Goal: Information Seeking & Learning: Find specific fact

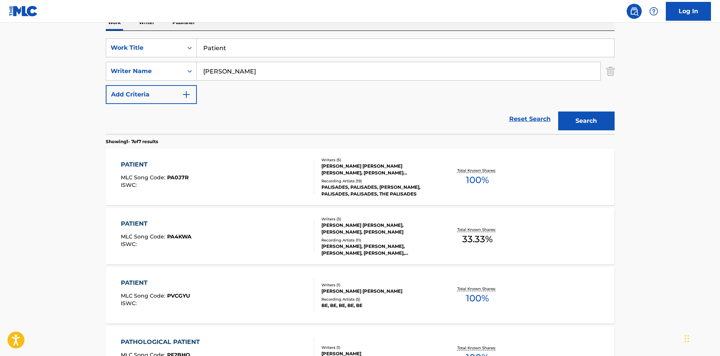
scroll to position [75, 0]
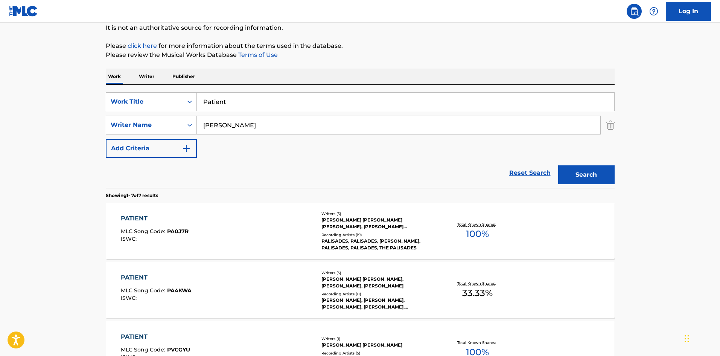
drag, startPoint x: 265, startPoint y: 128, endPoint x: 1, endPoint y: 111, distance: 264.8
click at [0, 112] on main "The MLC Public Work Search The accuracy and completeness of The MLC's data is d…" at bounding box center [360, 300] width 720 height 706
paste input "Mira"
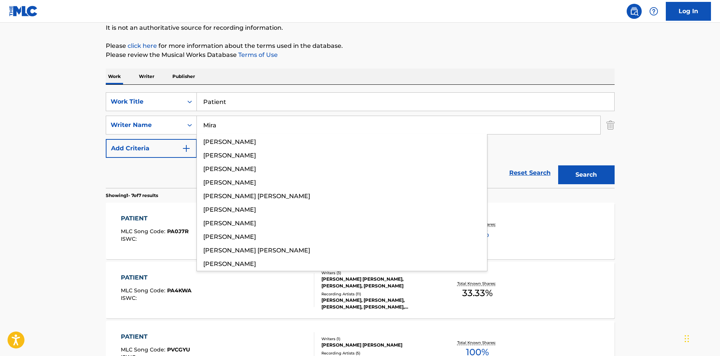
type input "Mira"
click at [591, 166] on button "Search" at bounding box center [586, 174] width 56 height 19
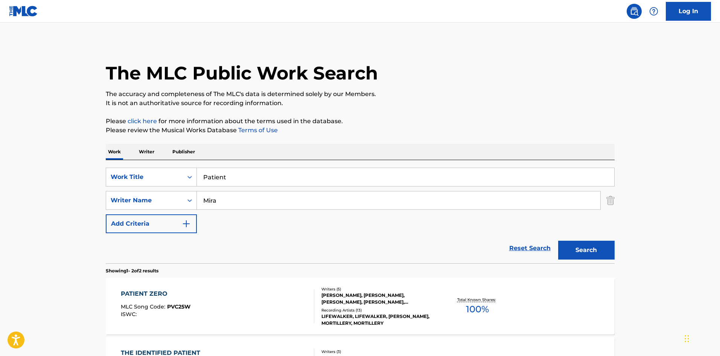
scroll to position [113, 0]
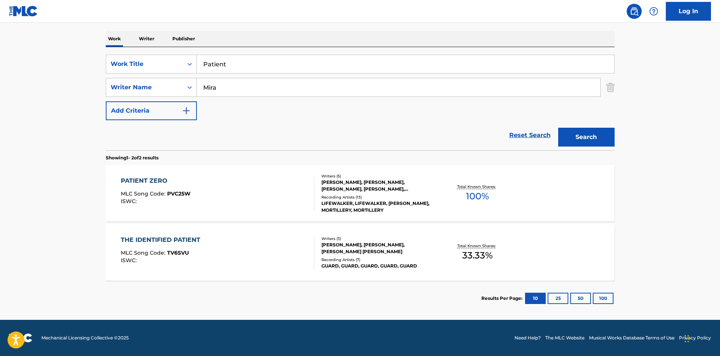
drag, startPoint x: 270, startPoint y: 73, endPoint x: 238, endPoint y: 70, distance: 31.4
click at [233, 73] on div "Patient" at bounding box center [406, 64] width 418 height 19
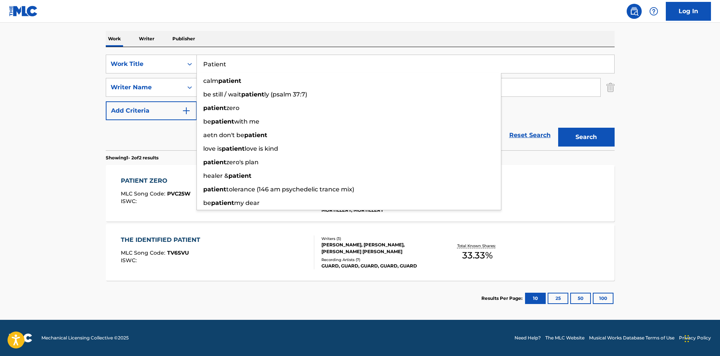
drag, startPoint x: 248, startPoint y: 64, endPoint x: 42, endPoint y: 59, distance: 205.7
click at [41, 61] on main "The MLC Public Work Search The accuracy and completeness of The MLC's data is d…" at bounding box center [360, 115] width 720 height 410
paste input "Cardiac Arres"
type input "[MEDICAL_DATA]"
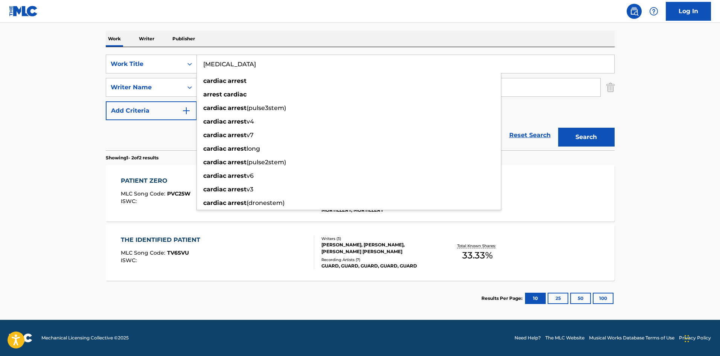
click at [343, 37] on div "Work Writer Publisher" at bounding box center [360, 39] width 509 height 16
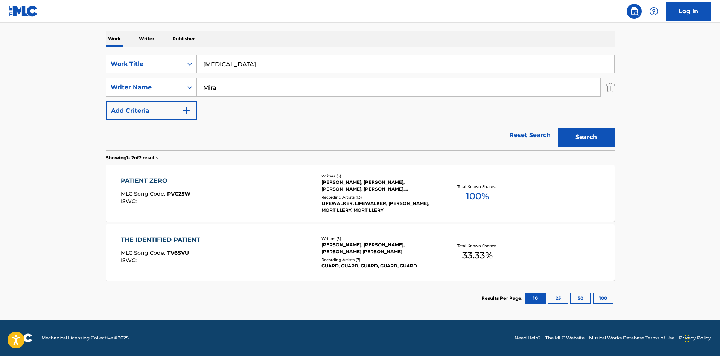
drag, startPoint x: 292, startPoint y: 88, endPoint x: 0, endPoint y: 91, distance: 291.9
click at [0, 91] on main "The MLC Public Work Search The accuracy and completeness of The MLC's data is d…" at bounding box center [360, 115] width 720 height 410
click at [575, 143] on button "Search" at bounding box center [586, 137] width 56 height 19
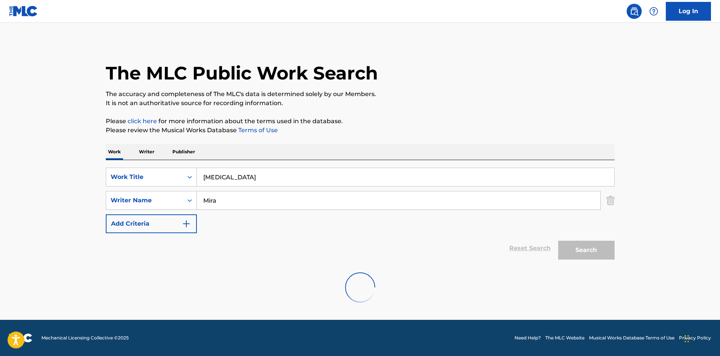
scroll to position [0, 0]
drag, startPoint x: 256, startPoint y: 197, endPoint x: 98, endPoint y: 209, distance: 158.6
click at [98, 209] on div "The MLC Public Work Search The accuracy and completeness of The MLC's data is d…" at bounding box center [360, 164] width 527 height 246
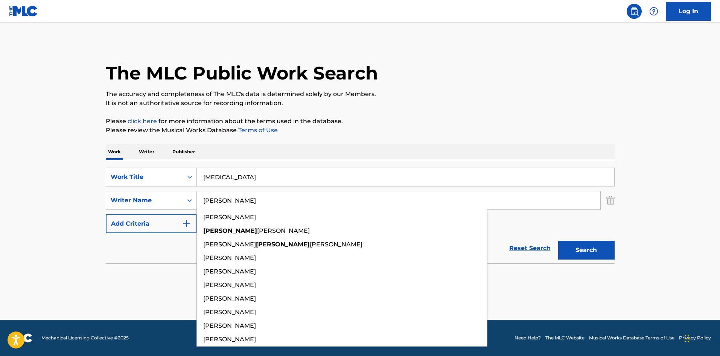
type input "[PERSON_NAME]"
click at [558, 241] on button "Search" at bounding box center [586, 250] width 56 height 19
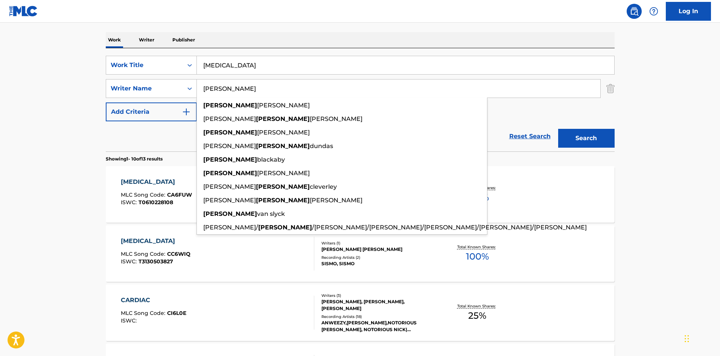
scroll to position [113, 0]
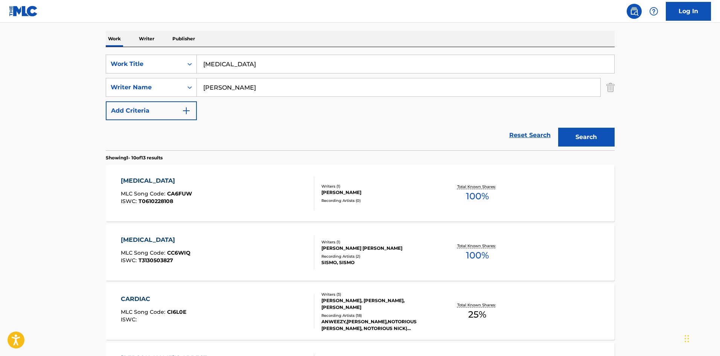
click at [34, 194] on main "The MLC Public Work Search The accuracy and completeness of The MLC's data is d…" at bounding box center [360, 353] width 720 height 886
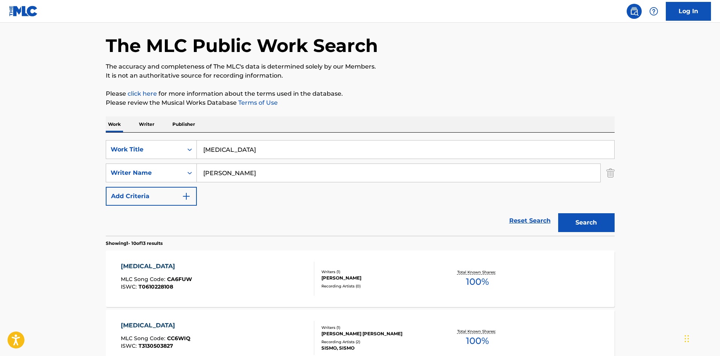
scroll to position [0, 0]
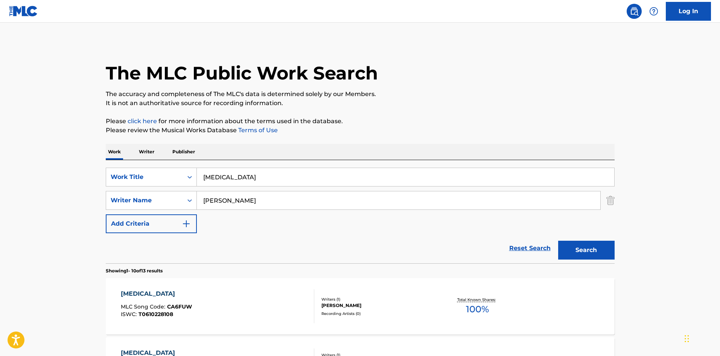
drag, startPoint x: 270, startPoint y: 181, endPoint x: 134, endPoint y: 77, distance: 170.8
paste input "Love Overdose"
type input "Love Overdose"
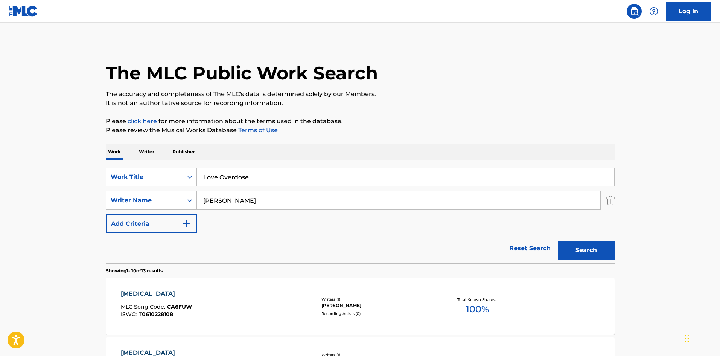
drag, startPoint x: 245, startPoint y: 197, endPoint x: 5, endPoint y: 178, distance: 240.2
paste input "Guaydacan"
click at [594, 248] on button "Search" at bounding box center [586, 250] width 56 height 19
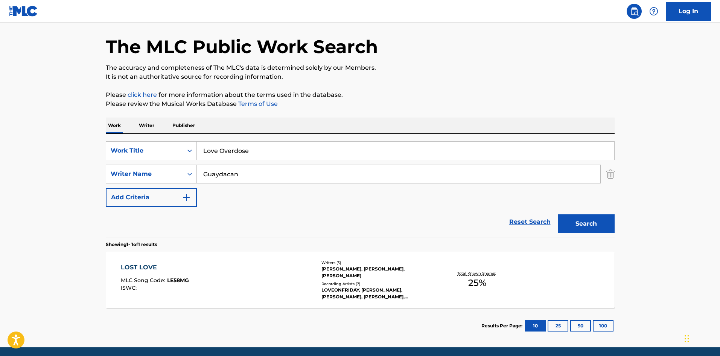
scroll to position [54, 0]
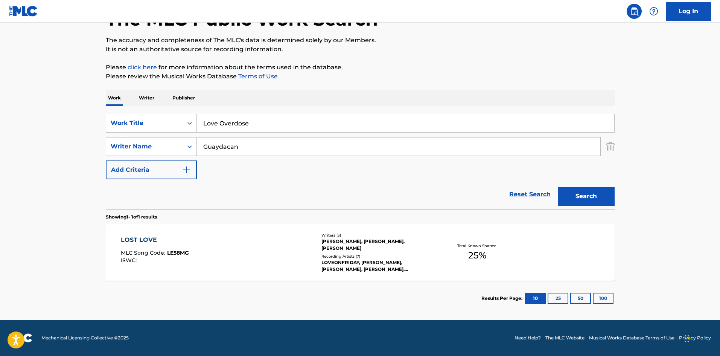
drag, startPoint x: 268, startPoint y: 149, endPoint x: 69, endPoint y: 146, distance: 198.5
click at [69, 146] on main "The MLC Public Work Search The accuracy and completeness of The MLC's data is d…" at bounding box center [360, 144] width 720 height 351
paste input "onzalez"
click at [592, 195] on button "Search" at bounding box center [586, 196] width 56 height 19
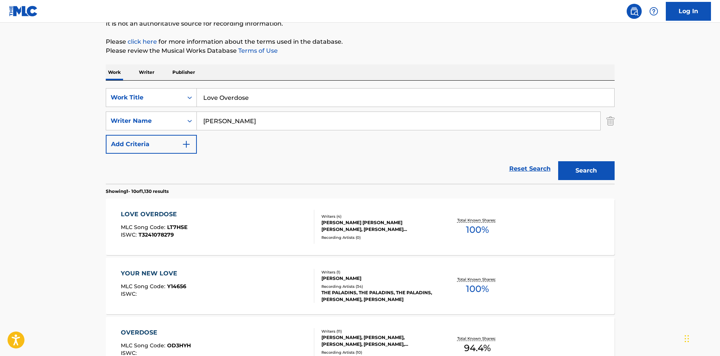
scroll to position [113, 0]
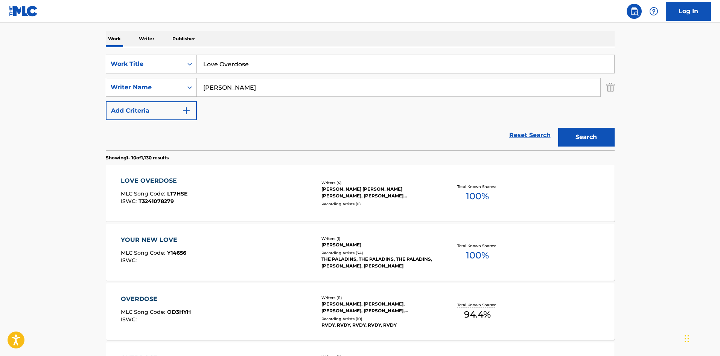
drag, startPoint x: 140, startPoint y: 94, endPoint x: 119, endPoint y: 91, distance: 20.9
click at [119, 91] on div "SearchWithCriteria5183146f-41e6-4c51-8e61-ba6a032e064e Writer Name [PERSON_NAME]" at bounding box center [360, 87] width 509 height 19
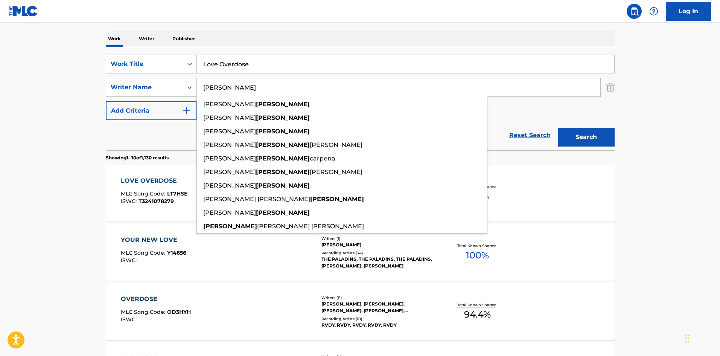
paste input "Mira"
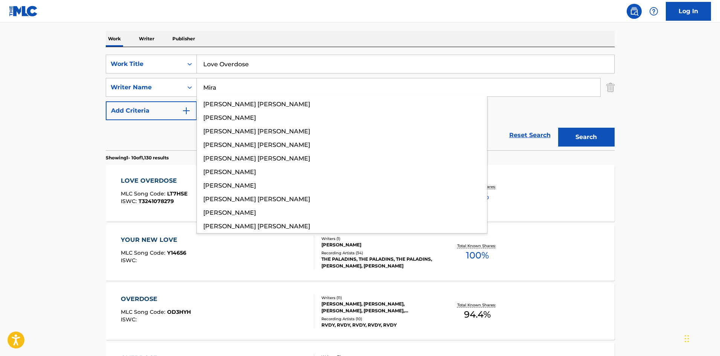
type input "Mira"
click at [588, 129] on button "Search" at bounding box center [586, 137] width 56 height 19
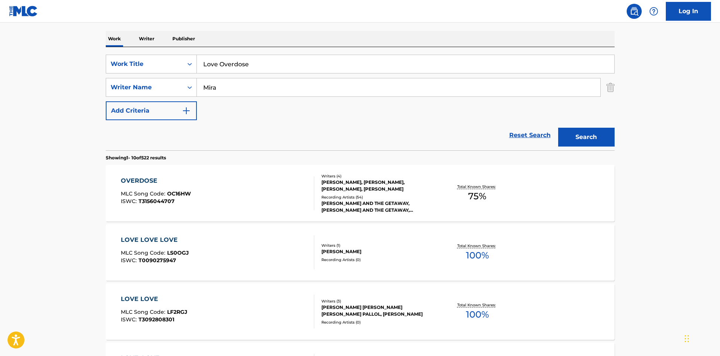
click at [139, 183] on div "OVERDOSE" at bounding box center [156, 180] width 70 height 9
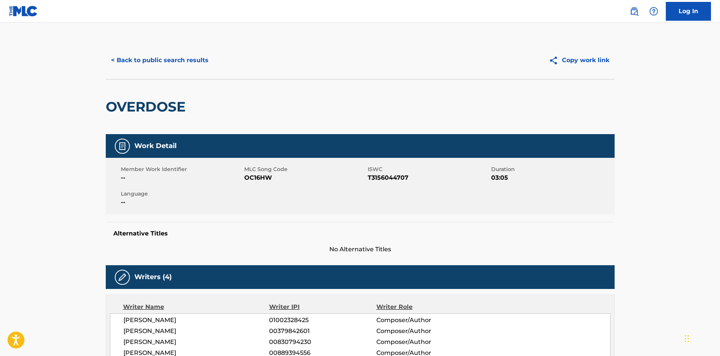
click at [122, 53] on button "< Back to public search results" at bounding box center [160, 60] width 108 height 19
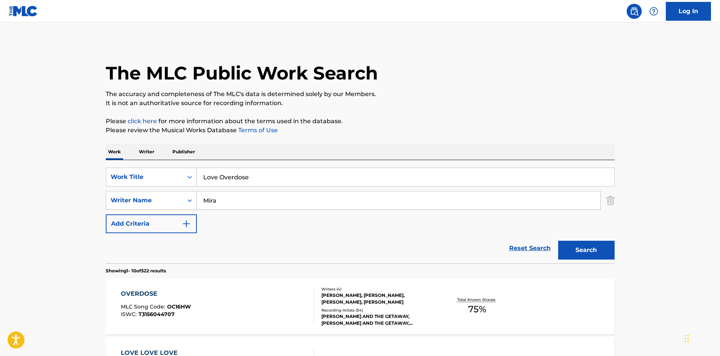
drag, startPoint x: 282, startPoint y: 177, endPoint x: 10, endPoint y: 174, distance: 272.7
paste input "Never Had Shit!"
type input "Never Had Shit!"
drag, startPoint x: 354, startPoint y: 96, endPoint x: 278, endPoint y: 209, distance: 136.5
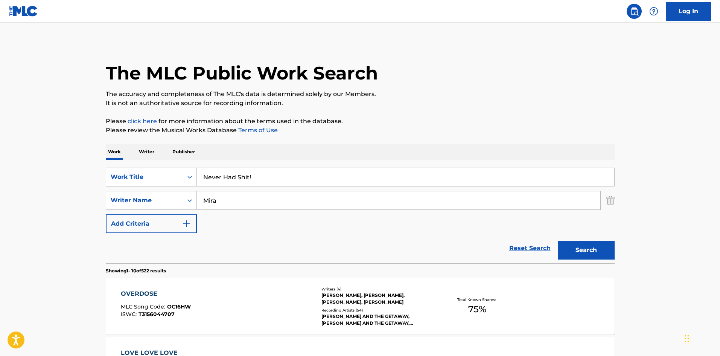
click at [352, 98] on p "The accuracy and completeness of The MLC's data is determined solely by our Mem…" at bounding box center [360, 94] width 509 height 9
drag, startPoint x: 270, startPoint y: 198, endPoint x: 27, endPoint y: 196, distance: 243.3
paste input "Nosherwan"
click at [591, 249] on button "Search" at bounding box center [586, 250] width 56 height 19
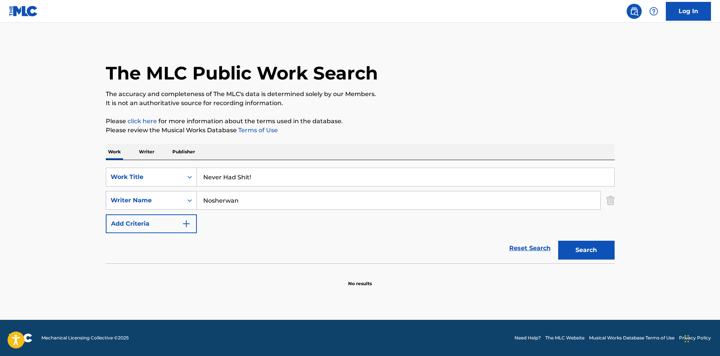
drag, startPoint x: 259, startPoint y: 203, endPoint x: 129, endPoint y: 201, distance: 130.3
click at [137, 203] on div "SearchWithCriteria5183146f-41e6-4c51-8e61-ba6a032e064e Writer Name Nosherwan" at bounding box center [360, 200] width 509 height 19
paste input "Libibe"
type input "Libibe"
click at [591, 250] on button "Search" at bounding box center [586, 250] width 56 height 19
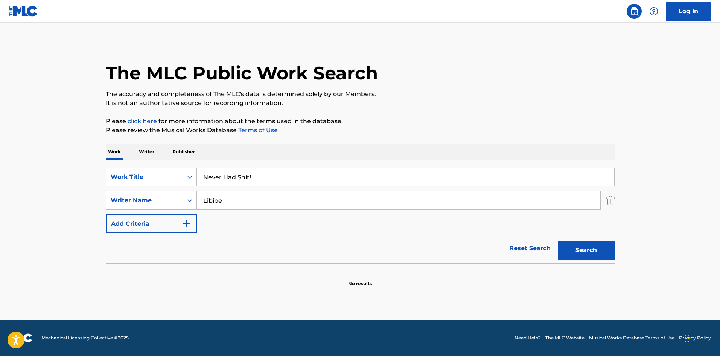
drag, startPoint x: 266, startPoint y: 170, endPoint x: 4, endPoint y: 142, distance: 263.6
click at [14, 165] on main "The MLC Public Work Search The accuracy and completeness of The MLC's data is d…" at bounding box center [360, 171] width 720 height 297
paste input "Confessions"
type input "Confessions"
drag, startPoint x: 311, startPoint y: 119, endPoint x: 274, endPoint y: 170, distance: 63.1
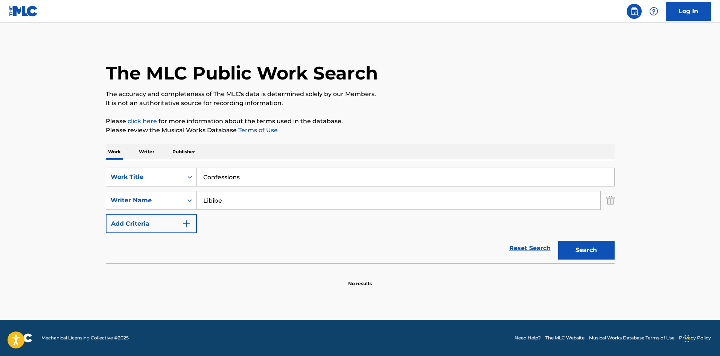
click at [311, 119] on p "Please click here for more information about the terms used in the database." at bounding box center [360, 121] width 509 height 9
drag, startPoint x: 247, startPoint y: 199, endPoint x: 2, endPoint y: 193, distance: 245.2
click at [0, 196] on main "The MLC Public Work Search The accuracy and completeness of The MLC's data is d…" at bounding box center [360, 171] width 720 height 297
paste input "[PERSON_NAME]"
click at [602, 259] on button "Search" at bounding box center [586, 250] width 56 height 19
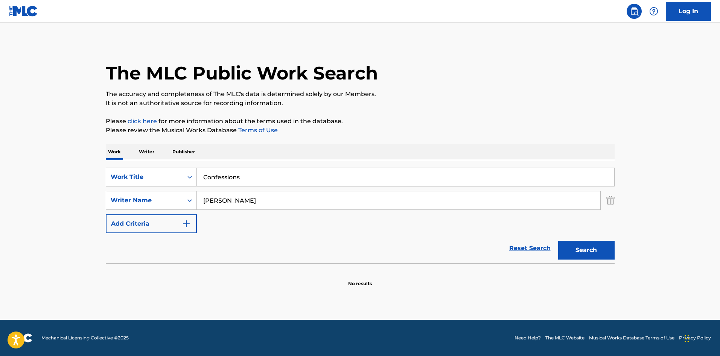
click at [604, 244] on button "Search" at bounding box center [586, 250] width 56 height 19
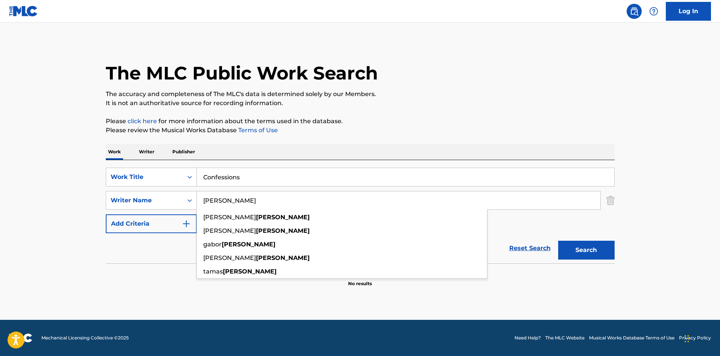
drag, startPoint x: 253, startPoint y: 201, endPoint x: 36, endPoint y: 206, distance: 217.7
click at [35, 207] on main "The MLC Public Work Search The accuracy and completeness of The MLC's data is d…" at bounding box center [360, 171] width 720 height 297
paste input "ira"
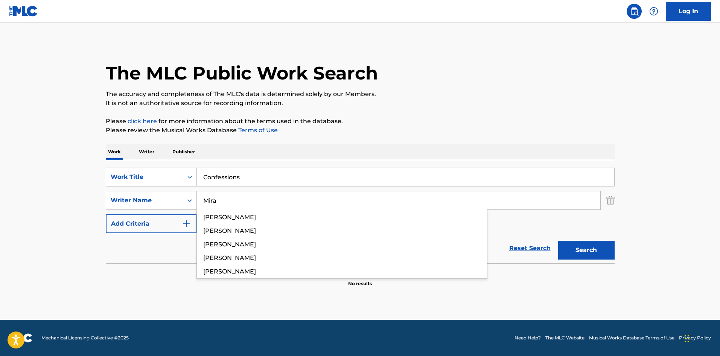
type input "Mira"
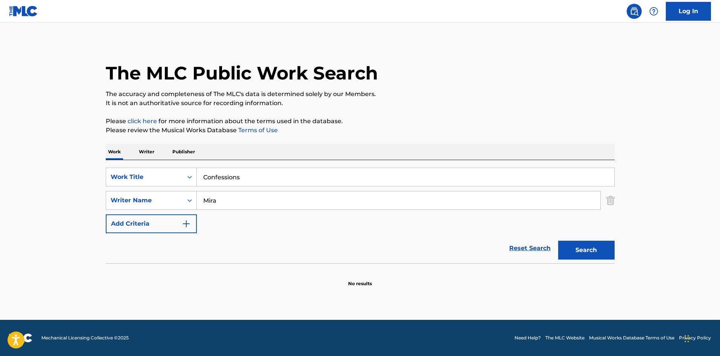
click at [613, 248] on button "Search" at bounding box center [586, 250] width 56 height 19
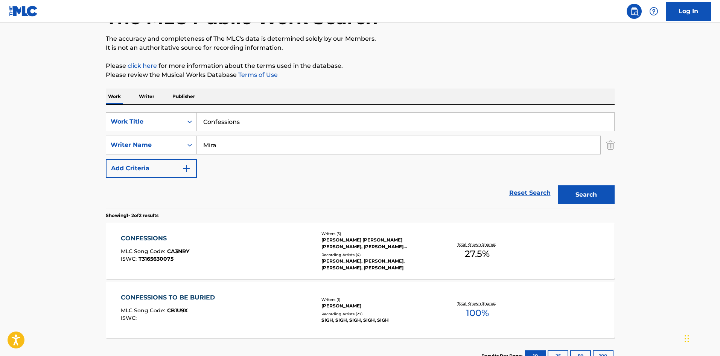
scroll to position [113, 0]
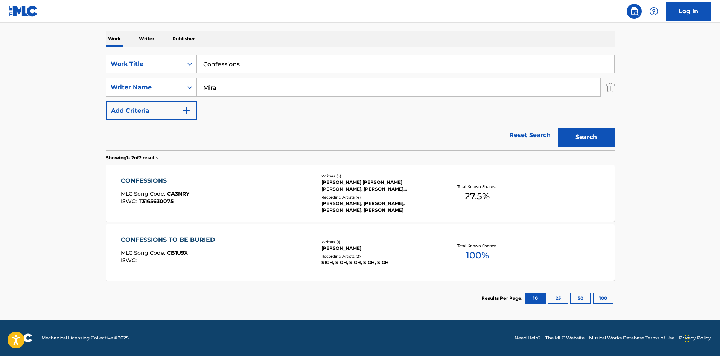
click at [137, 177] on div "CONFESSIONS" at bounding box center [155, 180] width 69 height 9
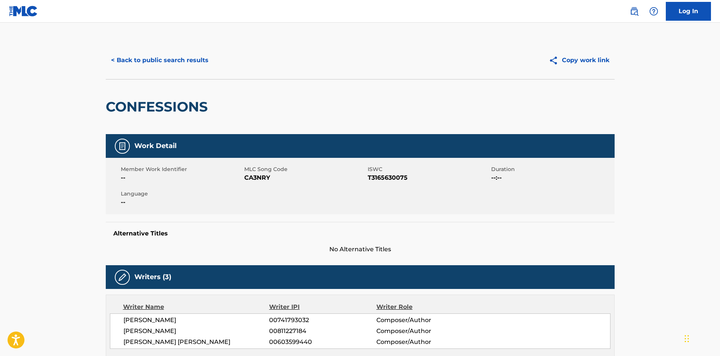
click at [190, 62] on button "< Back to public search results" at bounding box center [160, 60] width 108 height 19
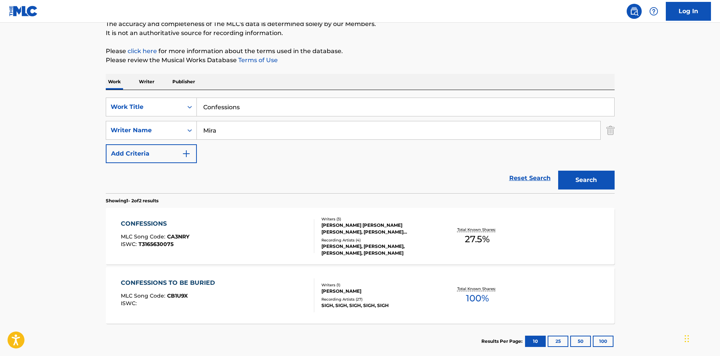
drag, startPoint x: 271, startPoint y: 106, endPoint x: 214, endPoint y: 6, distance: 115.3
click at [144, 109] on div "SearchWithCriteria902a7298-cafc-49e4-9636-3e22ea8ba52c Work Title Confessions" at bounding box center [360, 107] width 509 height 19
paste input "Sauced Up"
type input "Sauced Up"
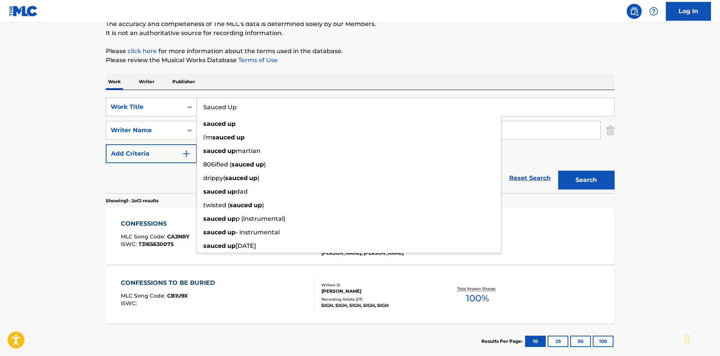
drag, startPoint x: 333, startPoint y: 60, endPoint x: 317, endPoint y: 84, distance: 28.2
click at [331, 63] on p "Please review the Musical Works Database Terms of Use" at bounding box center [360, 60] width 509 height 9
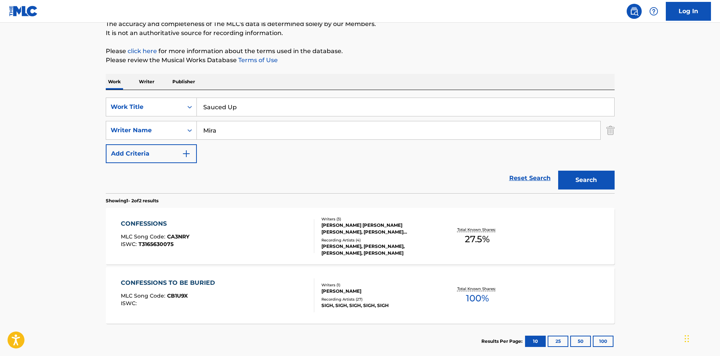
drag, startPoint x: 255, startPoint y: 137, endPoint x: 65, endPoint y: 135, distance: 190.6
click at [65, 135] on main "The MLC Public Work Search The accuracy and completeness of The MLC's data is d…" at bounding box center [360, 158] width 720 height 410
paste input "[PERSON_NAME]"
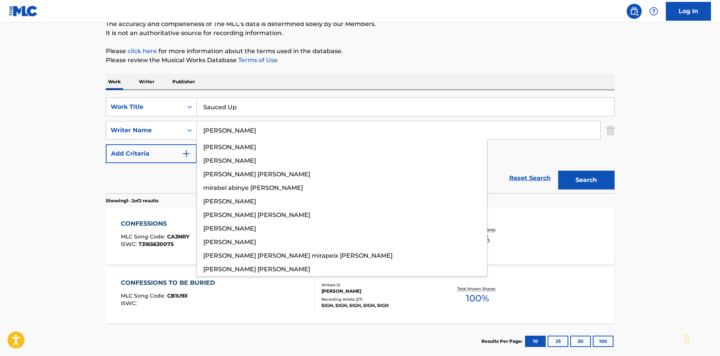
click at [590, 185] on button "Search" at bounding box center [586, 180] width 56 height 19
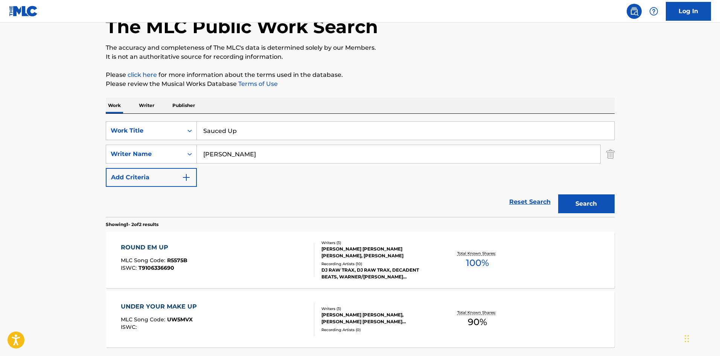
scroll to position [113, 0]
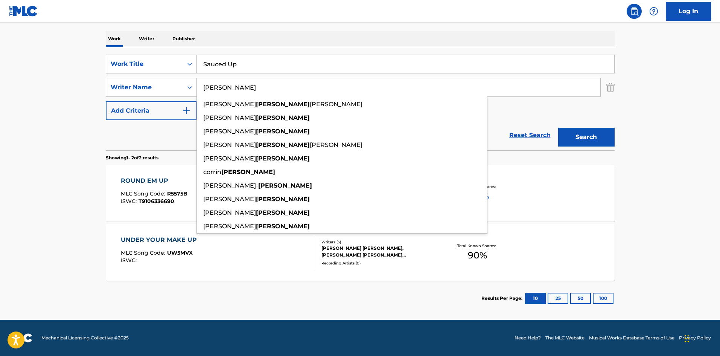
drag, startPoint x: 267, startPoint y: 87, endPoint x: 0, endPoint y: 90, distance: 266.6
click at [0, 90] on main "The MLC Public Work Search The accuracy and completeness of The MLC's data is d…" at bounding box center [360, 115] width 720 height 410
paste input "Mira"
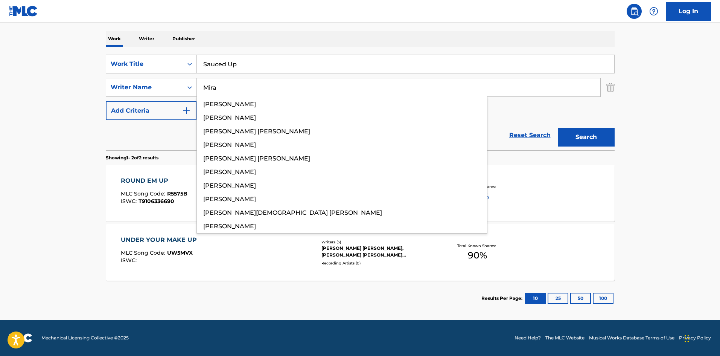
type input "Mira"
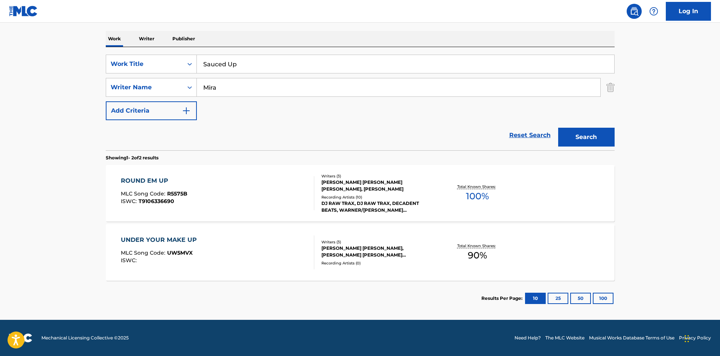
click at [593, 133] on button "Search" at bounding box center [586, 137] width 56 height 19
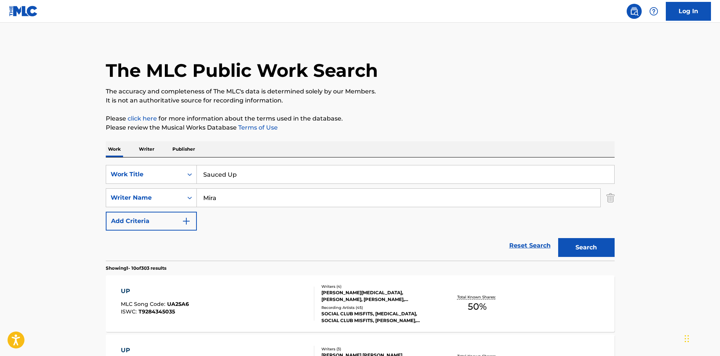
scroll to position [0, 0]
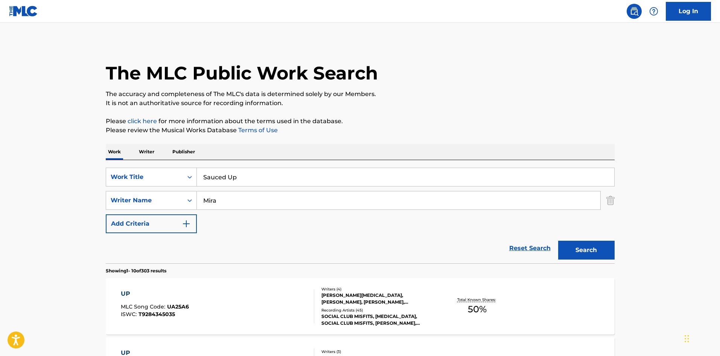
drag, startPoint x: 250, startPoint y: 174, endPoint x: 78, endPoint y: 129, distance: 178.5
paste input "Broken Souls"
type input "Broken Souls"
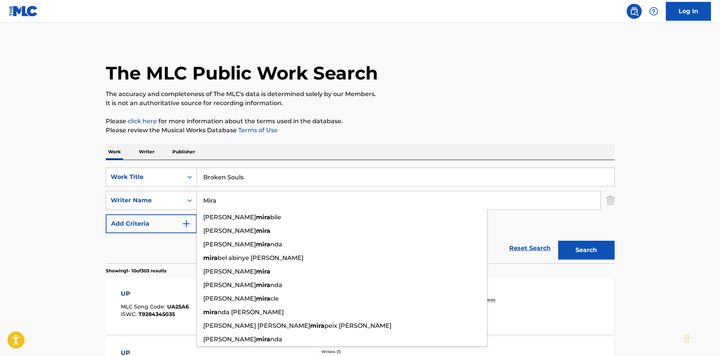
drag, startPoint x: 236, startPoint y: 195, endPoint x: 288, endPoint y: 175, distance: 55.6
click at [115, 197] on div "SearchWithCriteria5183146f-41e6-4c51-8e61-ba6a032e064e Writer Name [PERSON_NAME…" at bounding box center [360, 200] width 509 height 19
paste input "[PERSON_NAME]"
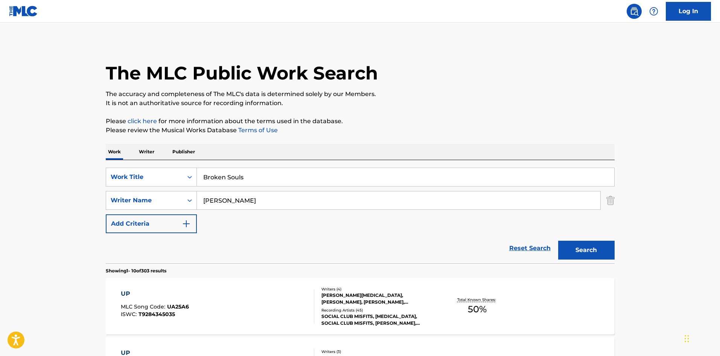
click at [602, 255] on button "Search" at bounding box center [586, 250] width 56 height 19
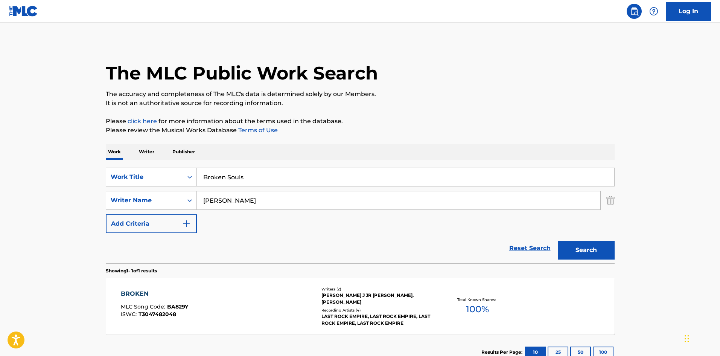
drag, startPoint x: 253, startPoint y: 207, endPoint x: 221, endPoint y: 209, distance: 31.7
click at [228, 209] on input "[PERSON_NAME]" at bounding box center [399, 200] width 404 height 18
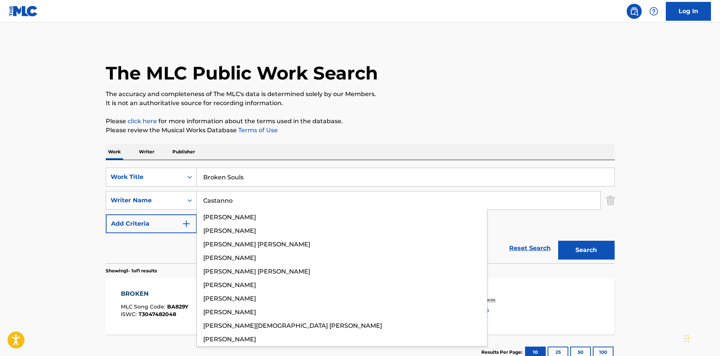
click at [220, 206] on input "Castanno" at bounding box center [399, 200] width 404 height 18
paste input "Mira"
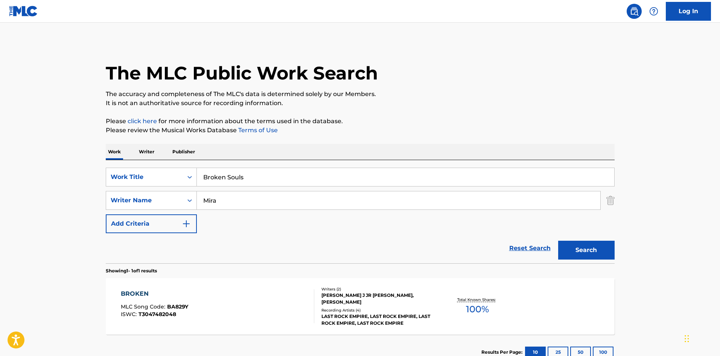
type input "Mira"
click at [589, 250] on button "Search" at bounding box center [586, 250] width 56 height 19
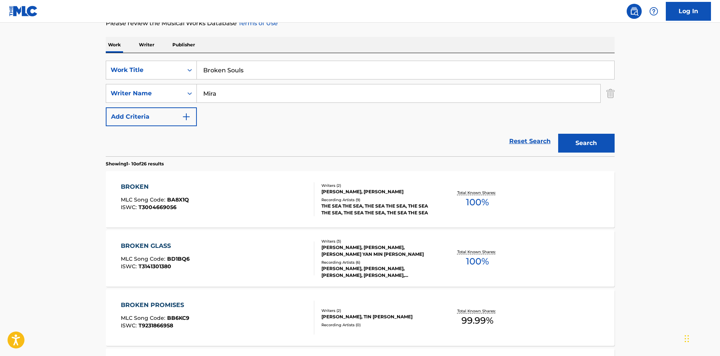
scroll to position [38, 0]
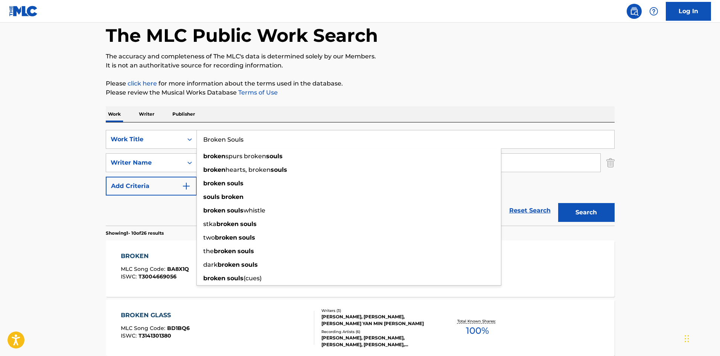
drag, startPoint x: 270, startPoint y: 132, endPoint x: 147, endPoint y: 119, distance: 123.4
paste input "Pull Up"
type input "Pull Up"
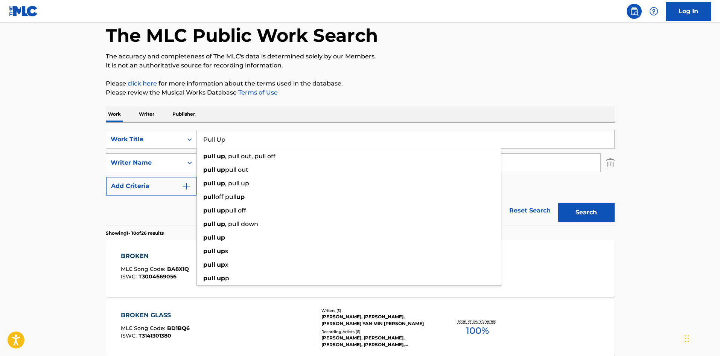
drag, startPoint x: 267, startPoint y: 100, endPoint x: 247, endPoint y: 132, distance: 38.2
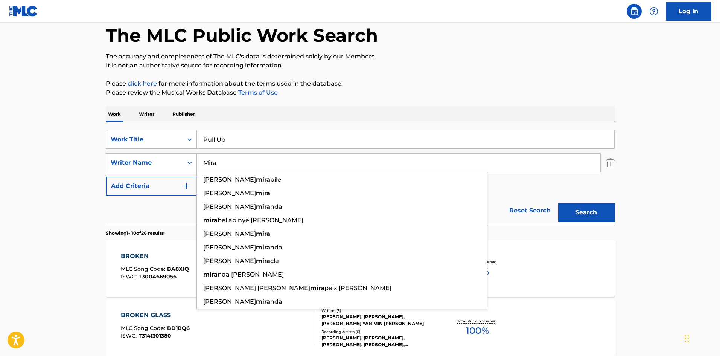
drag, startPoint x: 153, startPoint y: 172, endPoint x: 100, endPoint y: 142, distance: 61.2
paste input "[PERSON_NAME]"
type input "[PERSON_NAME]"
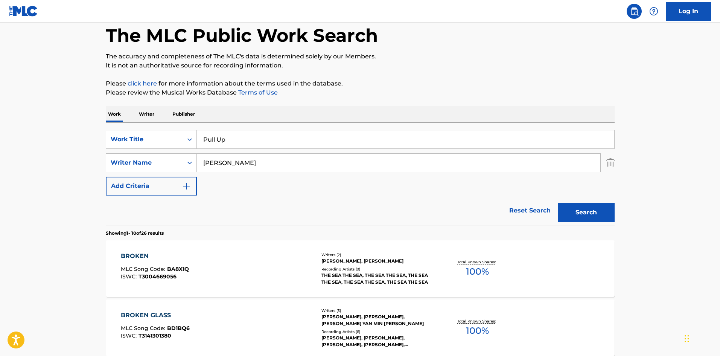
click at [587, 209] on button "Search" at bounding box center [586, 212] width 56 height 19
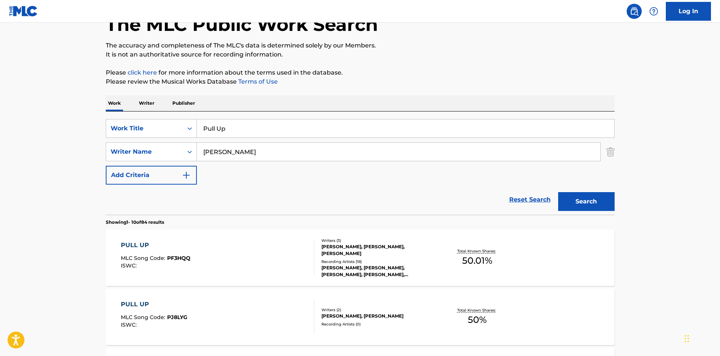
scroll to position [188, 0]
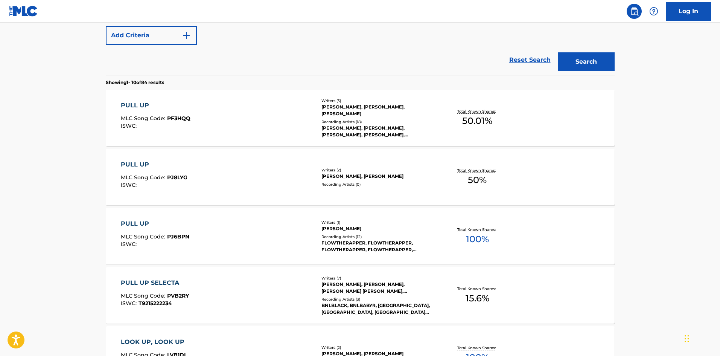
click at [134, 102] on div "PULL UP" at bounding box center [156, 105] width 70 height 9
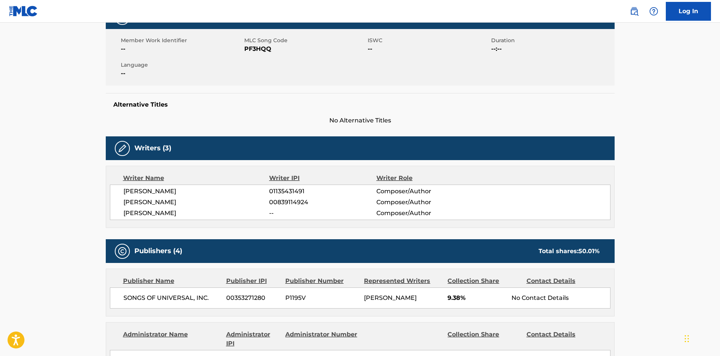
scroll to position [264, 0]
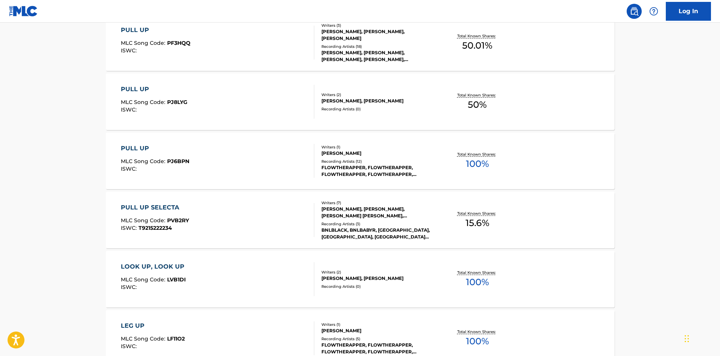
scroll to position [231, 0]
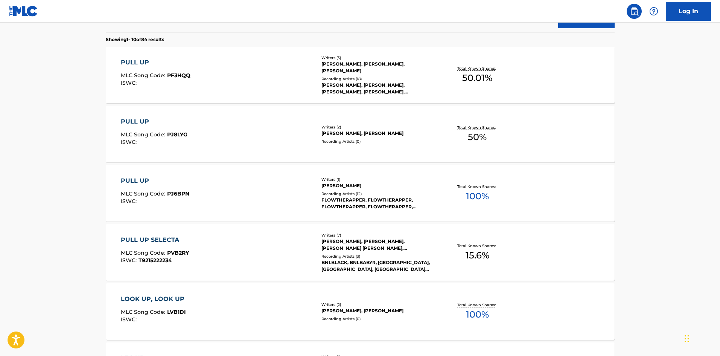
click at [143, 60] on div "PULL UP" at bounding box center [156, 62] width 70 height 9
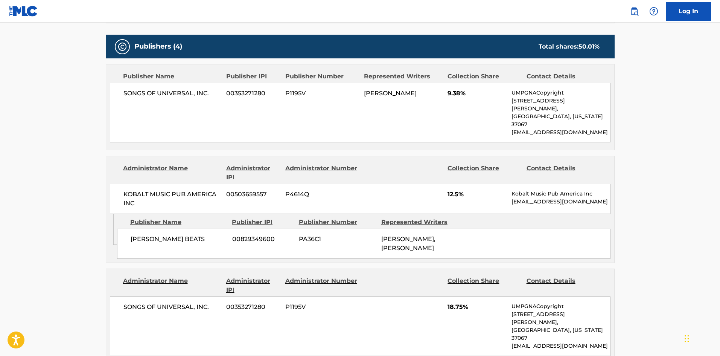
scroll to position [377, 0]
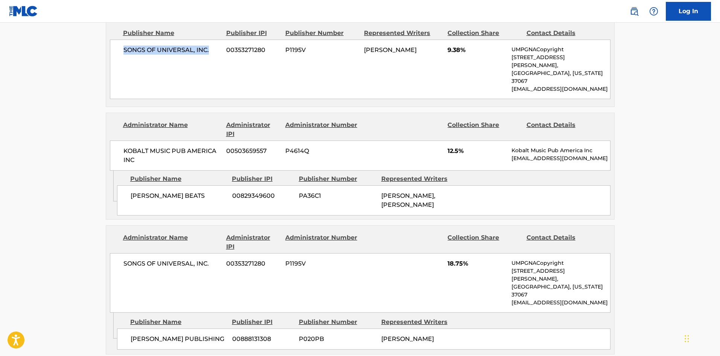
drag, startPoint x: 121, startPoint y: 49, endPoint x: 219, endPoint y: 46, distance: 98.3
click at [219, 46] on div "SONGS OF UNIVERSAL, INC. 00353271280 P1195V [PERSON_NAME] 9.38% UMPGNACopyright…" at bounding box center [360, 69] width 501 height 59
drag, startPoint x: 124, startPoint y: 182, endPoint x: 232, endPoint y: 175, distance: 108.7
click at [232, 185] on div "[PERSON_NAME] BEATS 00829349600 PA36C1 [PERSON_NAME], [PERSON_NAME]" at bounding box center [364, 200] width 494 height 30
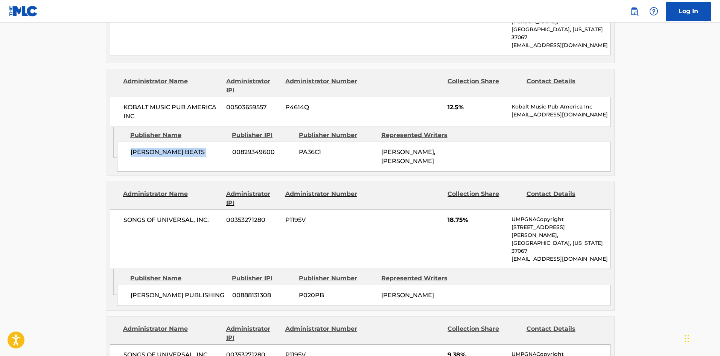
scroll to position [490, 0]
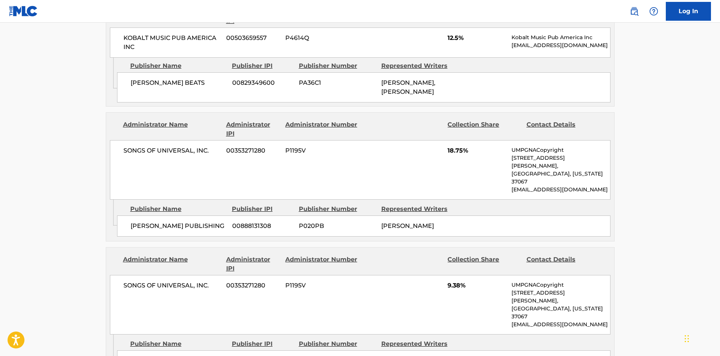
drag, startPoint x: 136, startPoint y: 198, endPoint x: 131, endPoint y: 194, distance: 5.9
click at [133, 221] on span "[PERSON_NAME] PUBLISHING" at bounding box center [179, 225] width 96 height 9
drag, startPoint x: 130, startPoint y: 193, endPoint x: 212, endPoint y: 192, distance: 81.7
click at [212, 221] on span "[PERSON_NAME] PUBLISHING" at bounding box center [179, 225] width 96 height 9
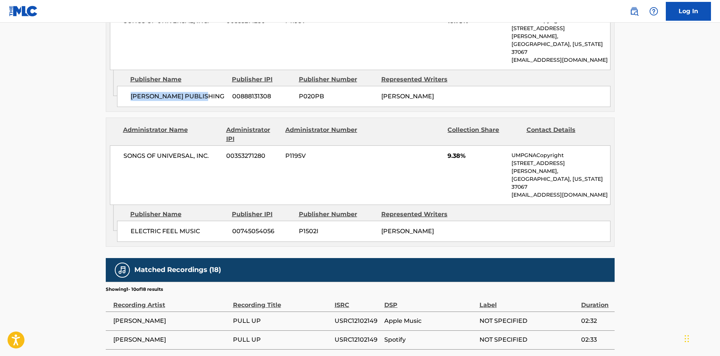
scroll to position [640, 0]
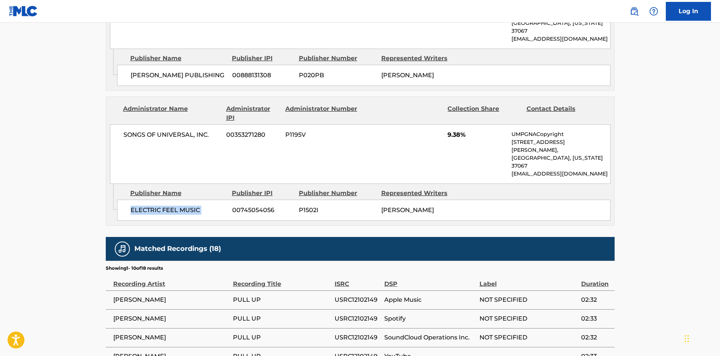
drag, startPoint x: 130, startPoint y: 161, endPoint x: 231, endPoint y: 158, distance: 101.3
click at [231, 200] on div "ELECTRIC FEEL MUSIC 00745054056 P1502I [PERSON_NAME]" at bounding box center [364, 210] width 494 height 21
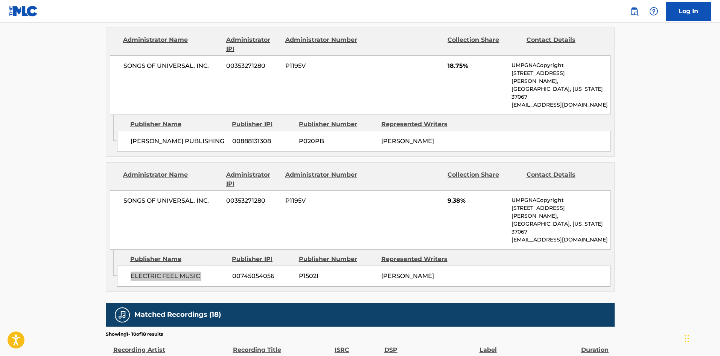
scroll to position [452, 0]
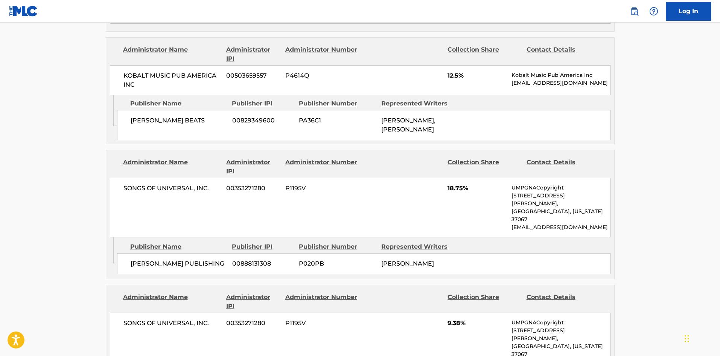
click at [650, 148] on main "< Back to public search results Copy work link PULL UP Work Detail Member Work …" at bounding box center [360, 138] width 720 height 1135
click at [650, 146] on main "< Back to public search results Copy work link PULL UP Work Detail Member Work …" at bounding box center [360, 138] width 720 height 1135
click at [651, 146] on main "< Back to public search results Copy work link PULL UP Work Detail Member Work …" at bounding box center [360, 138] width 720 height 1135
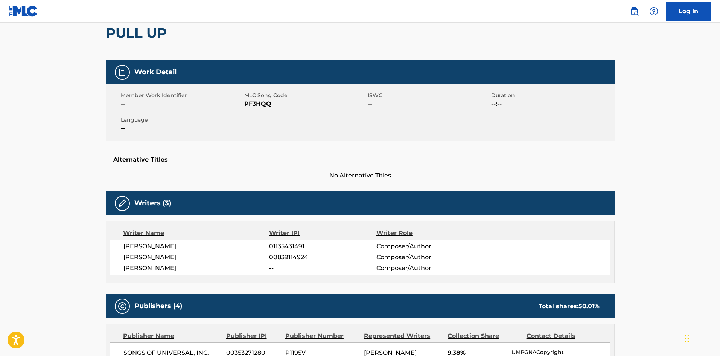
scroll to position [0, 0]
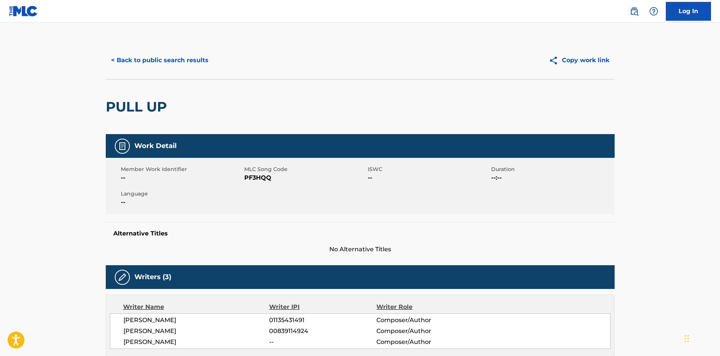
click at [181, 46] on div "< Back to public search results Copy work link" at bounding box center [360, 60] width 509 height 38
click at [181, 51] on button "< Back to public search results" at bounding box center [160, 60] width 108 height 19
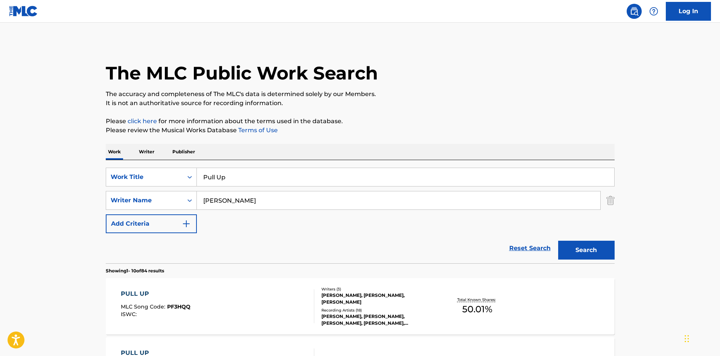
drag, startPoint x: 242, startPoint y: 184, endPoint x: 0, endPoint y: 136, distance: 246.4
click at [127, 164] on div "SearchWithCriteria902a7298-cafc-49e4-9636-3e22ea8ba52c Work Title Pull Up Searc…" at bounding box center [360, 211] width 509 height 103
paste input "[PERSON_NAME]"
type input "[PERSON_NAME]"
drag, startPoint x: 291, startPoint y: 83, endPoint x: 252, endPoint y: 198, distance: 121.0
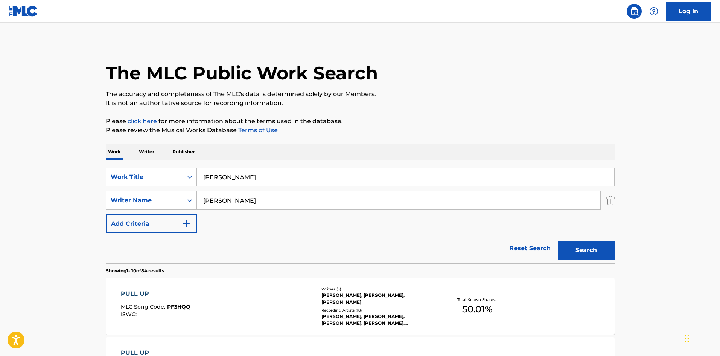
click at [291, 88] on div "The MLC Public Work Search" at bounding box center [360, 68] width 509 height 55
drag, startPoint x: 166, startPoint y: 210, endPoint x: 124, endPoint y: 181, distance: 51.8
paste input "[PERSON_NAME]"
click at [587, 253] on button "Search" at bounding box center [586, 250] width 56 height 19
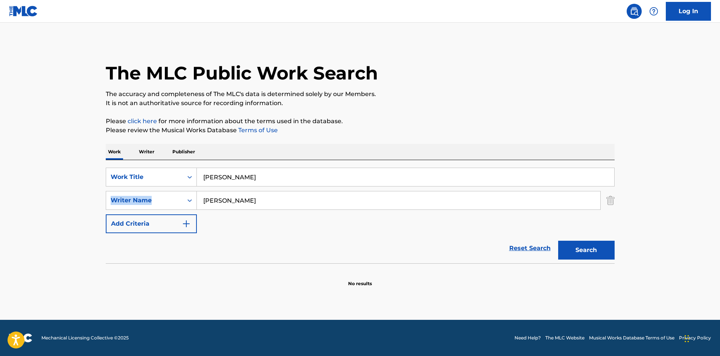
drag, startPoint x: 252, startPoint y: 189, endPoint x: 0, endPoint y: 200, distance: 252.5
click at [0, 200] on main "The MLC Public Work Search The accuracy and completeness of The MLC's data is d…" at bounding box center [360, 171] width 720 height 297
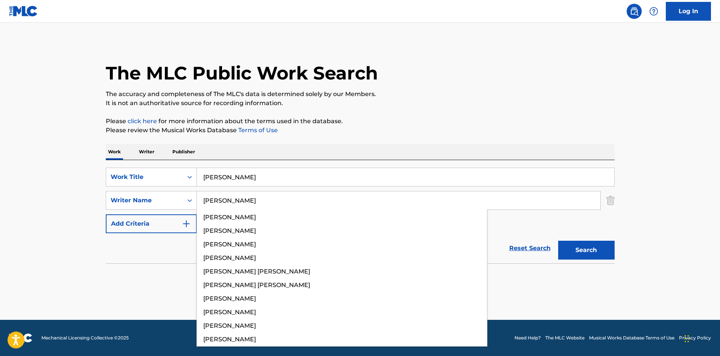
drag, startPoint x: 265, startPoint y: 191, endPoint x: 263, endPoint y: 198, distance: 6.6
click at [264, 194] on input "[PERSON_NAME]" at bounding box center [399, 200] width 404 height 18
drag, startPoint x: 263, startPoint y: 201, endPoint x: 0, endPoint y: 179, distance: 264.2
click at [0, 179] on main "The MLC Public Work Search The accuracy and completeness of The MLC's data is d…" at bounding box center [360, 171] width 720 height 297
paste input "Mira"
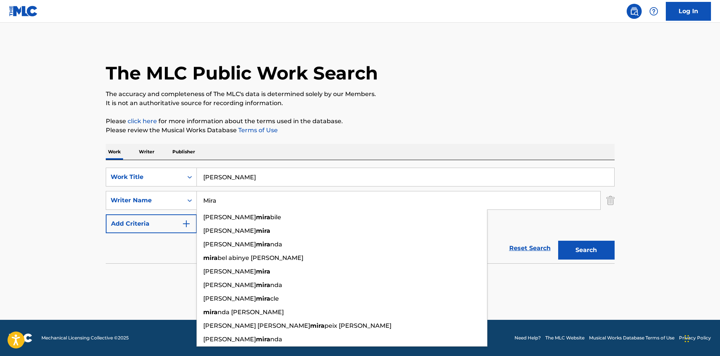
type input "Mira"
click at [569, 243] on button "Search" at bounding box center [586, 250] width 56 height 19
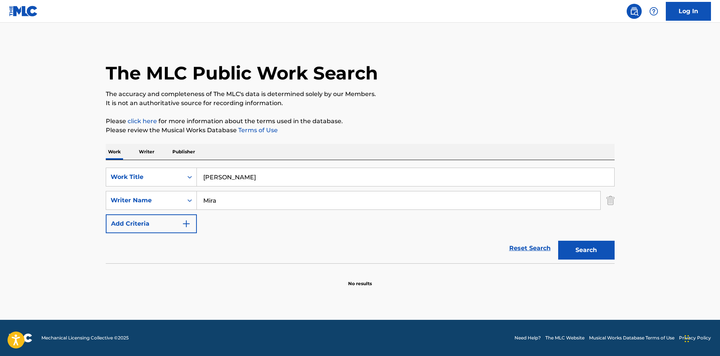
drag, startPoint x: 260, startPoint y: 176, endPoint x: 104, endPoint y: 172, distance: 156.3
click at [102, 173] on div "The MLC Public Work Search The accuracy and completeness of The MLC's data is d…" at bounding box center [360, 164] width 527 height 246
click at [262, 202] on input "Mira" at bounding box center [399, 200] width 404 height 18
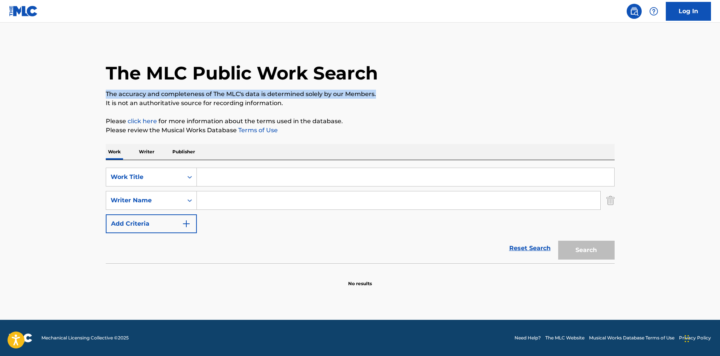
drag, startPoint x: 462, startPoint y: 91, endPoint x: 462, endPoint y: 84, distance: 6.8
click at [462, 84] on div "The MLC Public Work Search The accuracy and completeness of The MLC's data is d…" at bounding box center [360, 164] width 527 height 246
click at [467, 79] on div "The MLC Public Work Search" at bounding box center [360, 68] width 509 height 55
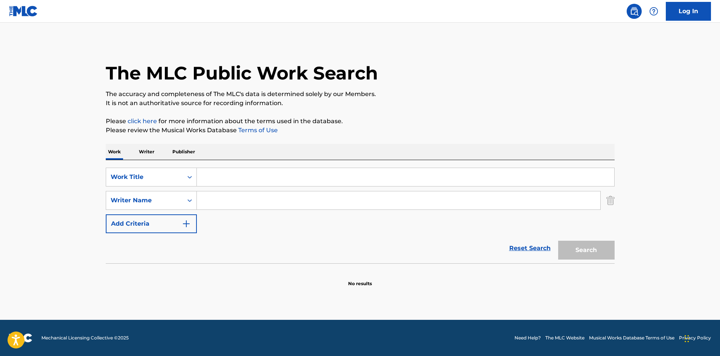
click at [467, 79] on div "The MLC Public Work Search" at bounding box center [360, 68] width 509 height 55
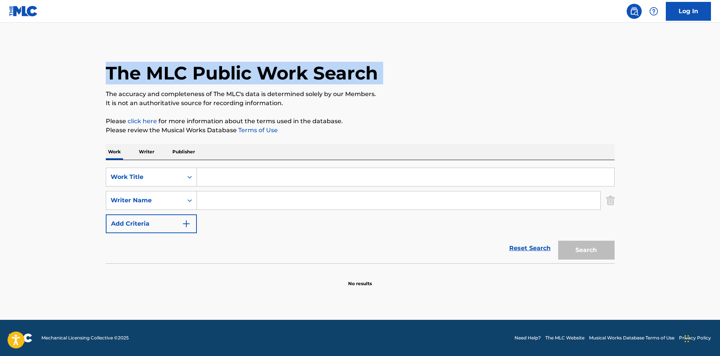
click at [467, 79] on div "The MLC Public Work Search" at bounding box center [360, 68] width 509 height 55
drag, startPoint x: 468, startPoint y: 78, endPoint x: 465, endPoint y: 75, distance: 4.1
click at [469, 78] on div "The MLC Public Work Search" at bounding box center [360, 68] width 509 height 55
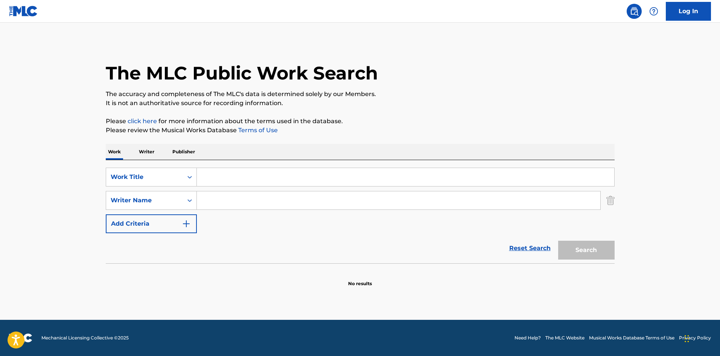
click at [246, 186] on div "Search Form" at bounding box center [406, 177] width 418 height 19
click at [249, 181] on input "Search Form" at bounding box center [406, 177] width 418 height 18
paste input "Blankas Dreams"
type input "Blankas Dreams"
drag, startPoint x: 308, startPoint y: 108, endPoint x: 207, endPoint y: 253, distance: 176.6
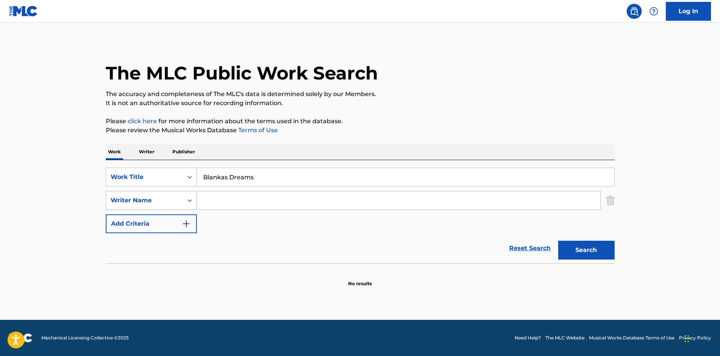
click at [307, 110] on div "The MLC Public Work Search The accuracy and completeness of The MLC's data is d…" at bounding box center [360, 164] width 527 height 246
click at [232, 196] on input "Search Form" at bounding box center [399, 200] width 404 height 18
paste input "Mira"
type input "Mira"
click at [594, 256] on button "Search" at bounding box center [586, 250] width 56 height 19
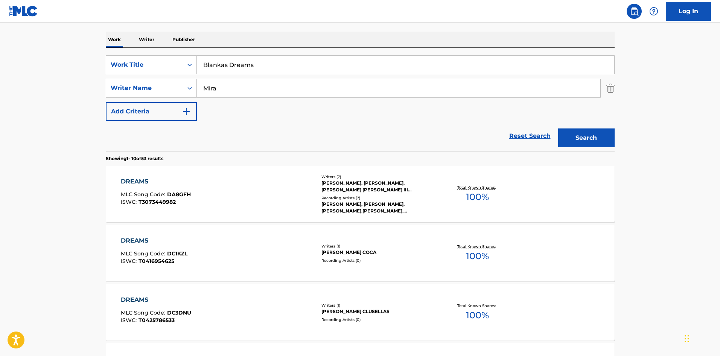
scroll to position [38, 0]
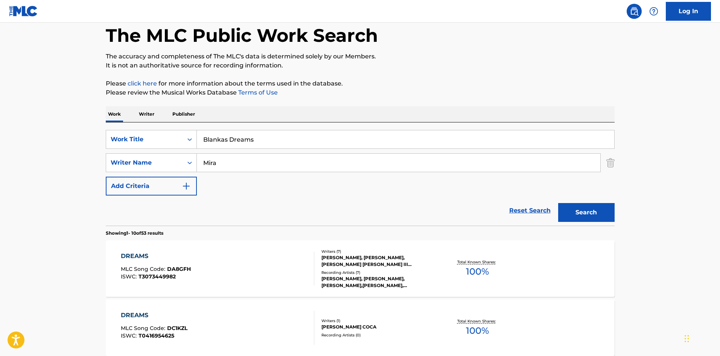
drag, startPoint x: 278, startPoint y: 140, endPoint x: 27, endPoint y: 135, distance: 250.9
paste input "Pedo"
click at [220, 80] on p "Please click here for more information about the terms used in the database." at bounding box center [360, 83] width 509 height 9
click at [599, 216] on button "Search" at bounding box center [586, 212] width 56 height 19
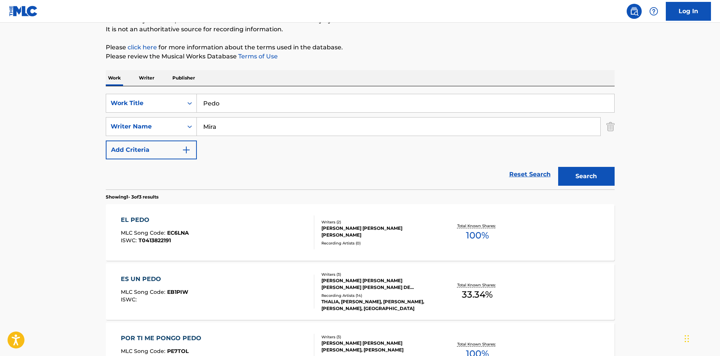
scroll to position [75, 0]
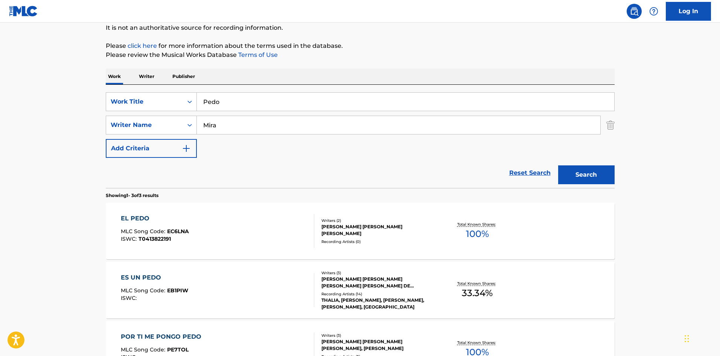
drag, startPoint x: 275, startPoint y: 102, endPoint x: 68, endPoint y: 101, distance: 207.1
click at [68, 101] on main "The MLC Public Work Search The accuracy and completeness of The MLC's data is d…" at bounding box center [360, 181] width 720 height 469
paste input "1984"
type input "1984"
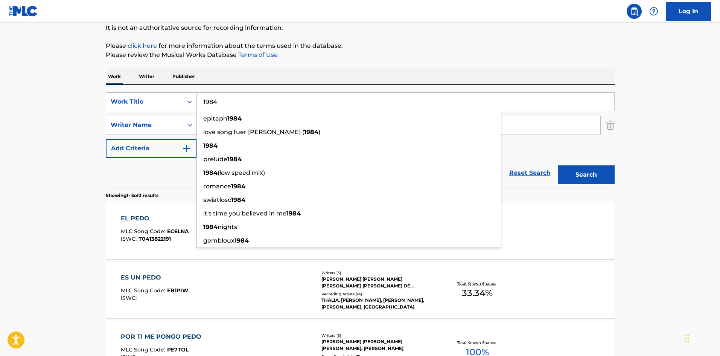
click at [272, 47] on p "Please click here for more information about the terms used in the database." at bounding box center [360, 45] width 509 height 9
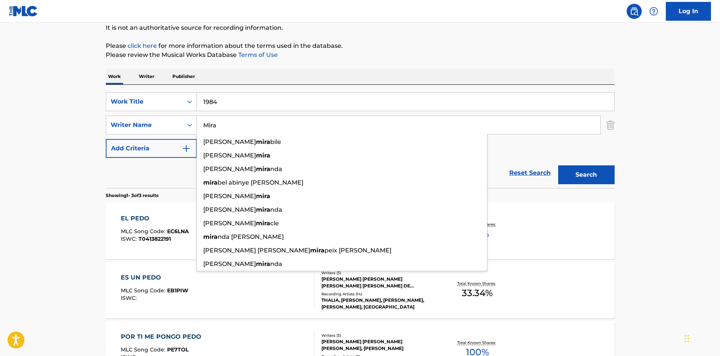
drag, startPoint x: 252, startPoint y: 131, endPoint x: 66, endPoint y: 127, distance: 186.5
click at [72, 138] on main "The MLC Public Work Search The accuracy and completeness of The MLC's data is d…" at bounding box center [360, 181] width 720 height 469
paste input "Snoreck"
type input "Snoreck"
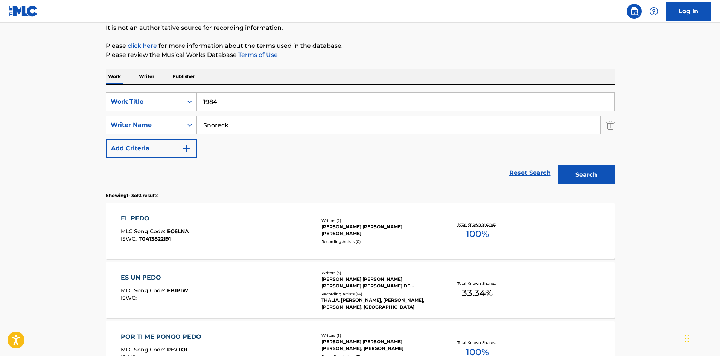
click at [590, 174] on button "Search" at bounding box center [586, 174] width 56 height 19
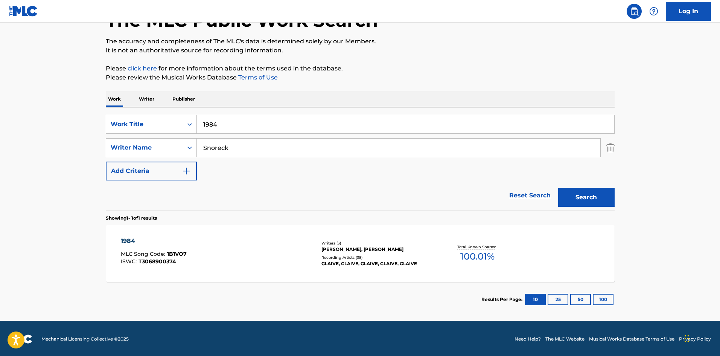
scroll to position [54, 0]
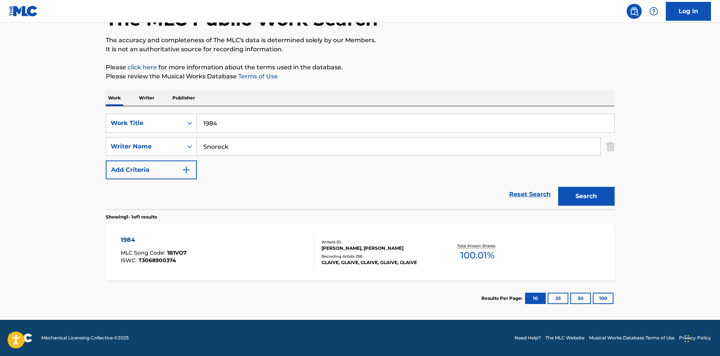
click at [126, 240] on div "1984" at bounding box center [154, 239] width 66 height 9
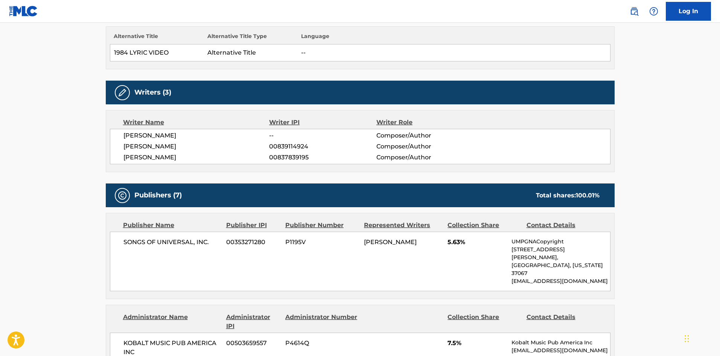
scroll to position [264, 0]
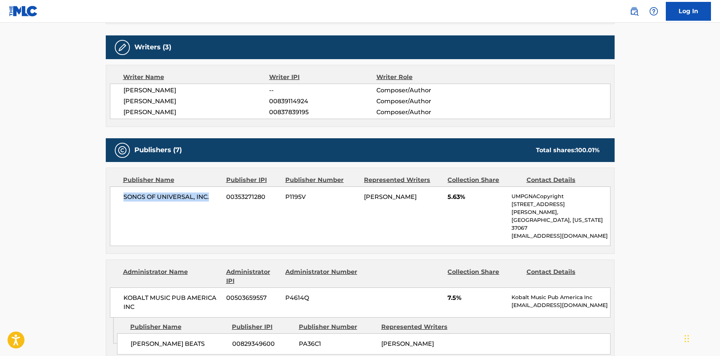
drag, startPoint x: 124, startPoint y: 197, endPoint x: 223, endPoint y: 192, distance: 99.5
click at [223, 192] on div "SONGS OF UNIVERSAL, INC. 00353271280 P1195V [PERSON_NAME] 5.63% UMPGNACopyright…" at bounding box center [360, 215] width 501 height 59
copy span "SONGS OF UNIVERSAL, INC."
drag, startPoint x: 447, startPoint y: 198, endPoint x: 461, endPoint y: 197, distance: 14.0
click at [461, 197] on div "SONGS OF UNIVERSAL, INC. 00353271280 P1195V [PERSON_NAME] 5.63% UMPGNACopyright…" at bounding box center [360, 215] width 501 height 59
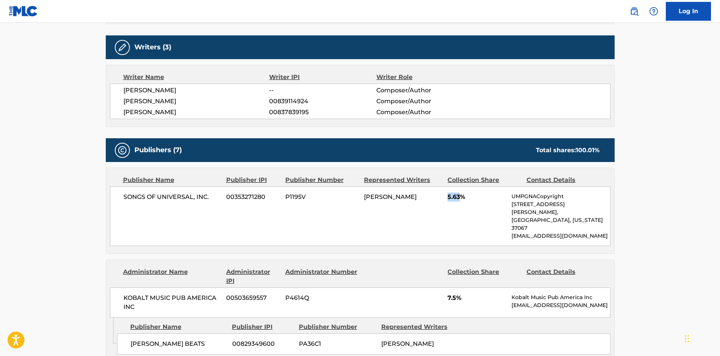
copy span "5.63"
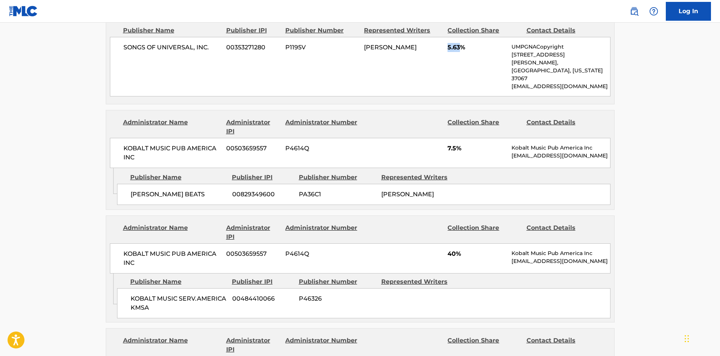
scroll to position [414, 0]
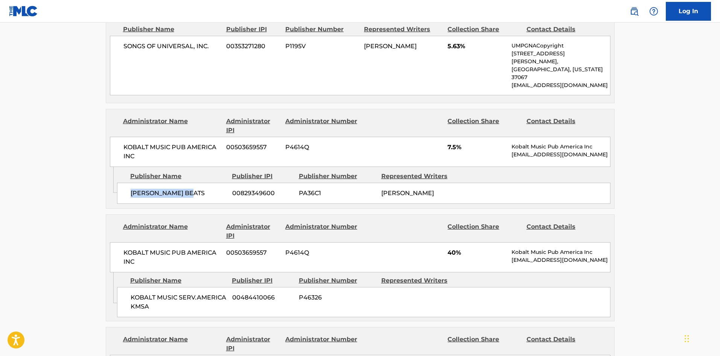
drag, startPoint x: 128, startPoint y: 181, endPoint x: 223, endPoint y: 18, distance: 187.6
click at [222, 183] on div "[PERSON_NAME] BEATS 00829349600 PA36C1 [PERSON_NAME]" at bounding box center [364, 193] width 494 height 21
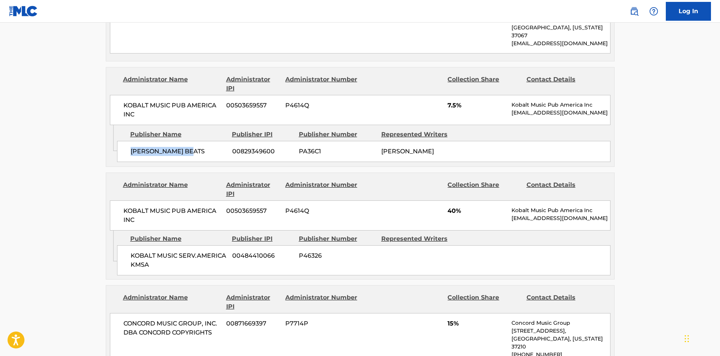
scroll to position [527, 0]
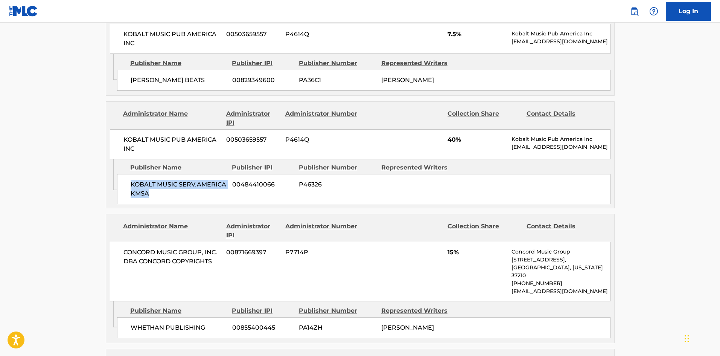
drag, startPoint x: 129, startPoint y: 167, endPoint x: 184, endPoint y: 180, distance: 56.5
click at [184, 180] on div "KOBALT MUSIC SERV.AMERICA KMSA 00484410066 P46326" at bounding box center [364, 189] width 494 height 30
copy span "KOBALT MUSIC SERV.AMERICA KMSA"
drag, startPoint x: 448, startPoint y: 124, endPoint x: 459, endPoint y: 124, distance: 10.9
click at [459, 135] on span "40%" at bounding box center [477, 139] width 58 height 9
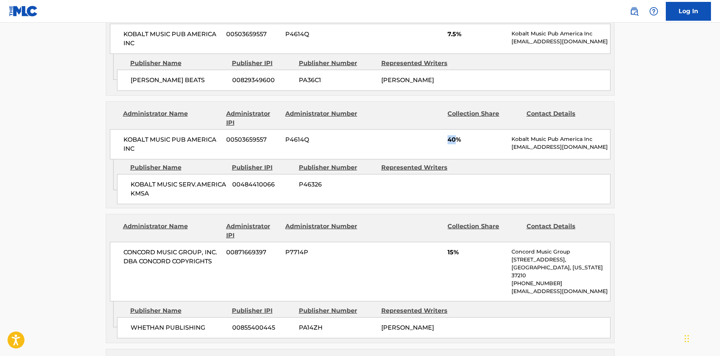
copy span "40"
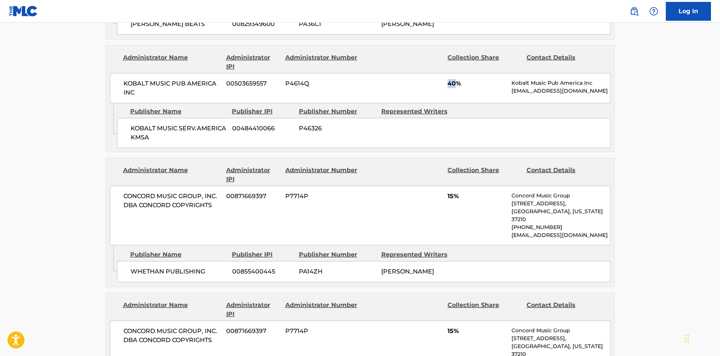
scroll to position [603, 0]
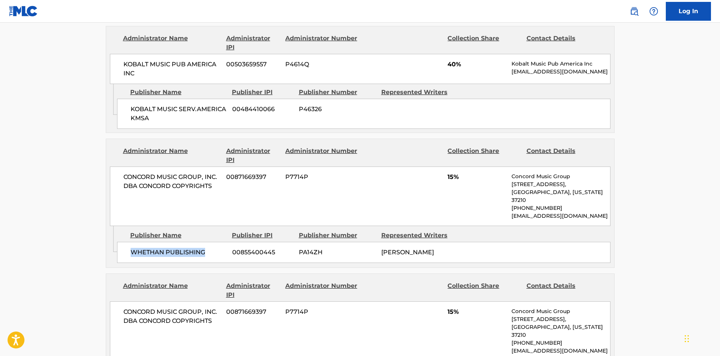
drag, startPoint x: 130, startPoint y: 232, endPoint x: 212, endPoint y: 223, distance: 83.0
click at [212, 242] on div "WHETHAN PUBLISHING 00855400445 PA14ZH [PERSON_NAME]" at bounding box center [364, 252] width 494 height 21
copy span "WHETHAN PUBLISHING"
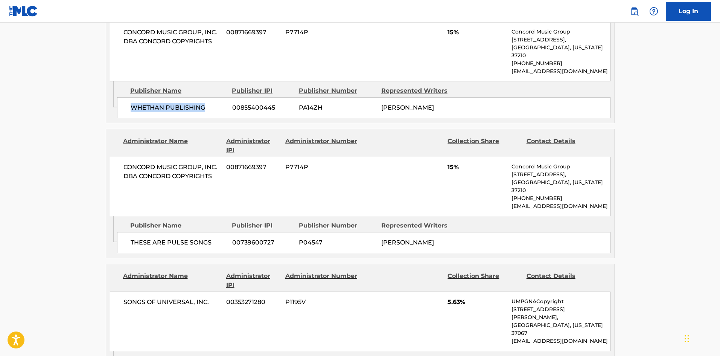
scroll to position [753, 0]
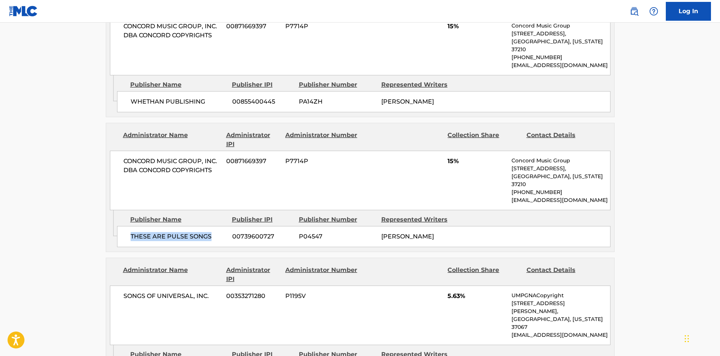
drag, startPoint x: 131, startPoint y: 204, endPoint x: 220, endPoint y: 201, distance: 88.6
click at [220, 232] on span "THESE ARE PULSE SONGS" at bounding box center [179, 236] width 96 height 9
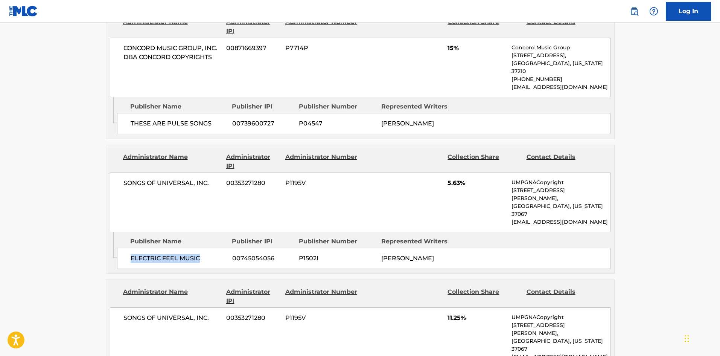
drag, startPoint x: 131, startPoint y: 215, endPoint x: 226, endPoint y: 215, distance: 94.9
click at [226, 254] on span "ELECTRIC FEEL MUSIC" at bounding box center [179, 258] width 96 height 9
copy span "ELECTRIC FEEL MUSIC"
drag, startPoint x: 447, startPoint y: 153, endPoint x: 461, endPoint y: 156, distance: 13.9
click at [461, 172] on div "SONGS OF UNIVERSAL, INC. 00353271280 P1195V 5.63% UMPGNACopyright [STREET_ADDRE…" at bounding box center [360, 201] width 501 height 59
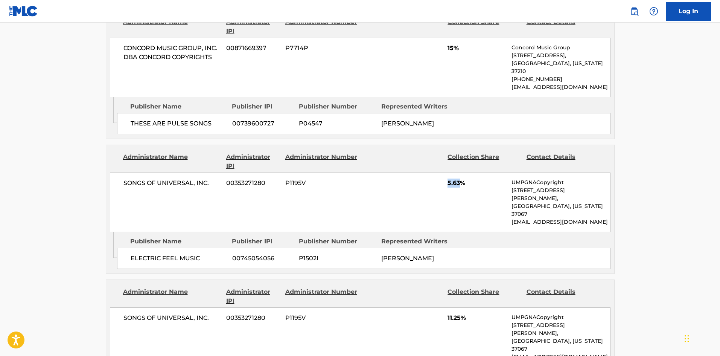
copy span "5.63"
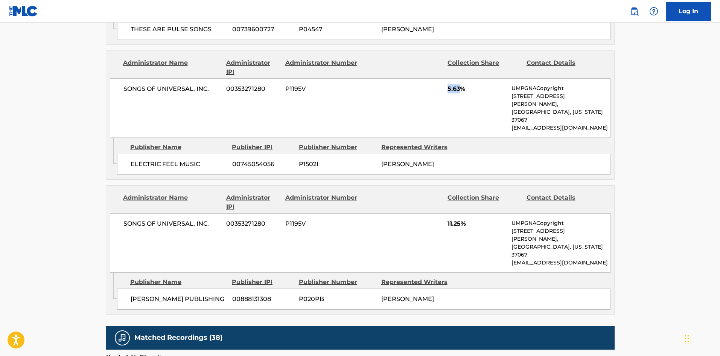
scroll to position [979, 0]
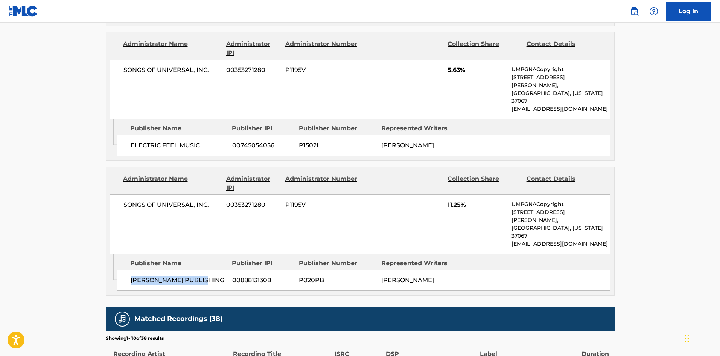
drag, startPoint x: 133, startPoint y: 218, endPoint x: 213, endPoint y: 210, distance: 80.6
click at [213, 270] on div "[PERSON_NAME] PUBLISHING 00888131308 P020PB [PERSON_NAME]" at bounding box center [364, 280] width 494 height 21
copy span "[PERSON_NAME] PUBLISHING"
drag, startPoint x: 445, startPoint y: 156, endPoint x: 462, endPoint y: 157, distance: 17.0
click at [462, 194] on div "SONGS OF UNIVERSAL, INC. 00353271280 P1195V 11.25% UMPGNACopyright [STREET_ADDR…" at bounding box center [360, 223] width 501 height 59
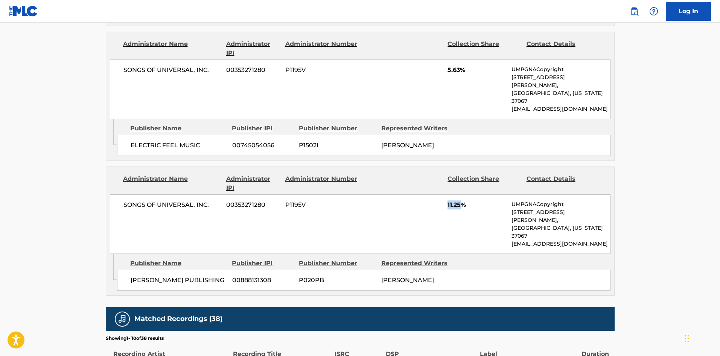
copy span "11.25"
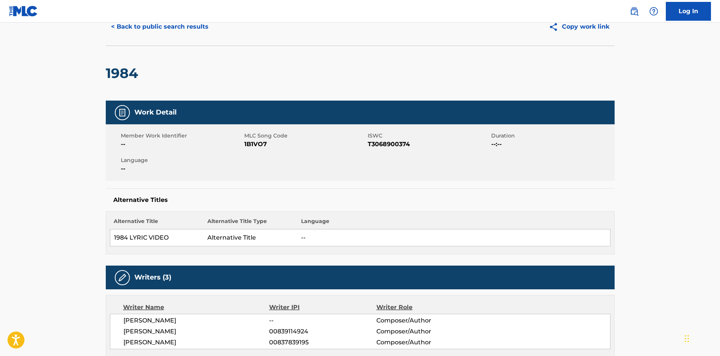
scroll to position [0, 0]
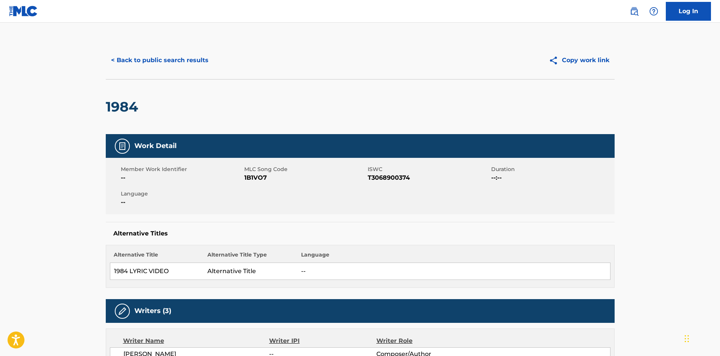
click at [174, 60] on button "< Back to public search results" at bounding box center [160, 60] width 108 height 19
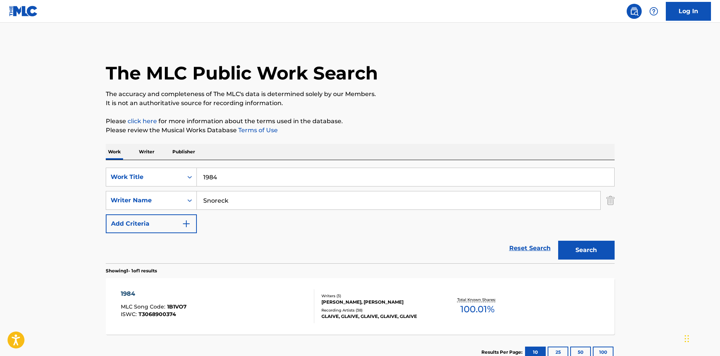
scroll to position [11, 0]
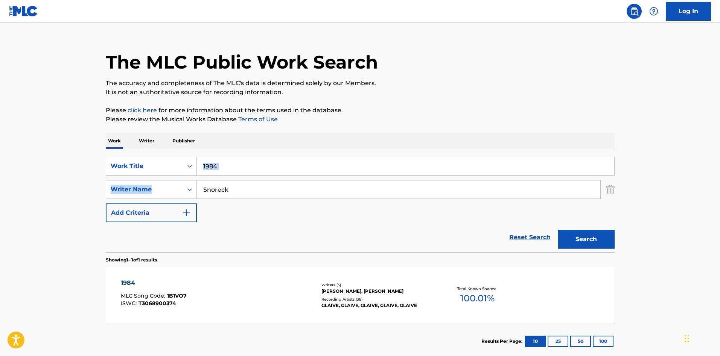
drag, startPoint x: 243, startPoint y: 176, endPoint x: 251, endPoint y: 160, distance: 17.7
click at [248, 165] on div "SearchWithCriteria902a7298-cafc-49e4-9636-3e22ea8ba52c Work Title 1984 SearchWi…" at bounding box center [360, 190] width 509 height 66
drag, startPoint x: 251, startPoint y: 160, endPoint x: 6, endPoint y: 166, distance: 245.2
click at [6, 166] on main "The MLC Public Work Search The accuracy and completeness of The MLC's data is d…" at bounding box center [360, 187] width 720 height 351
paste input "Caught In The Moment"
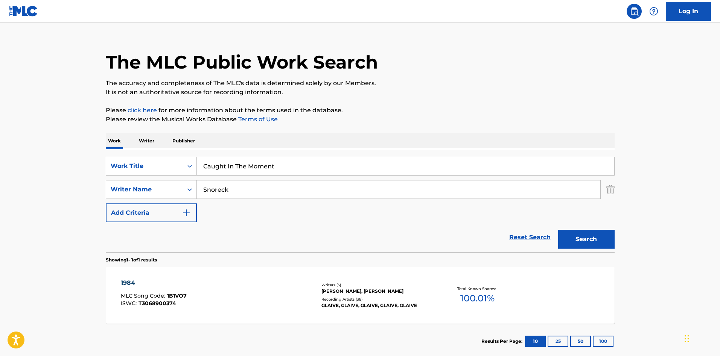
type input "Caught In The Moment"
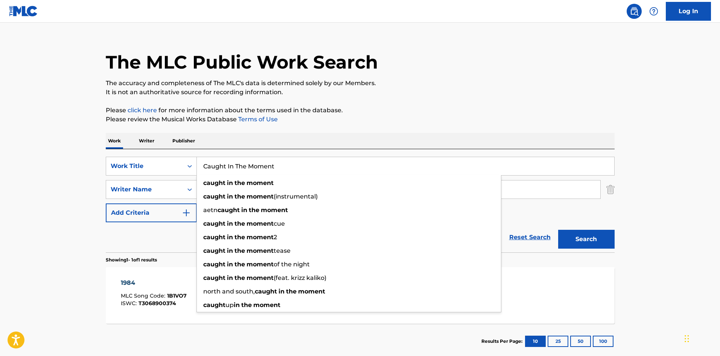
click at [337, 79] on p "The accuracy and completeness of The MLC's data is determined solely by our Mem…" at bounding box center [360, 83] width 509 height 9
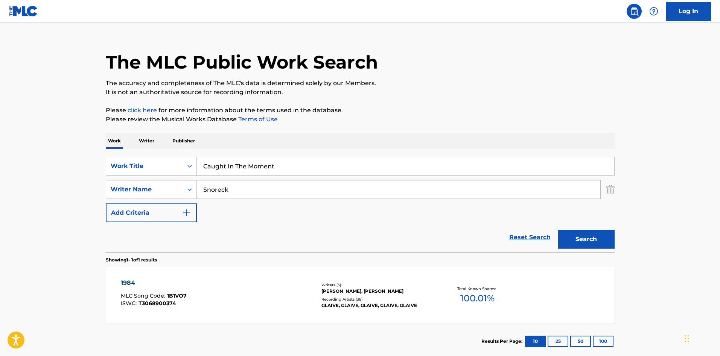
drag, startPoint x: 258, startPoint y: 204, endPoint x: 265, endPoint y: 195, distance: 11.5
click at [259, 204] on div "SearchWithCriteria902a7298-cafc-49e4-9636-3e22ea8ba52c Work Title Caught In The…" at bounding box center [360, 190] width 509 height 66
drag, startPoint x: 265, startPoint y: 195, endPoint x: 5, endPoint y: 180, distance: 260.7
click at [20, 182] on main "The MLC Public Work Search The accuracy and completeness of The MLC's data is d…" at bounding box center [360, 187] width 720 height 351
paste input "[PERSON_NAME]"
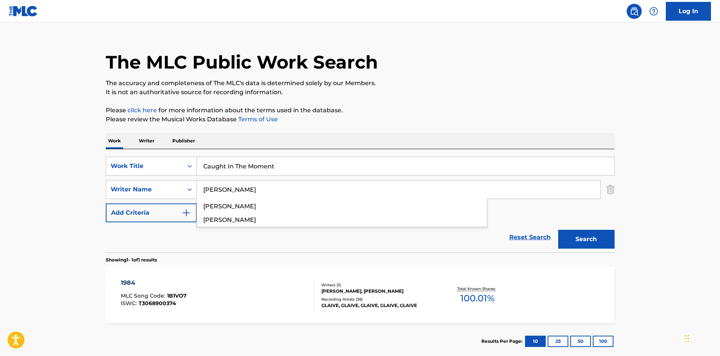
type input "[PERSON_NAME]"
click at [591, 236] on button "Search" at bounding box center [586, 239] width 56 height 19
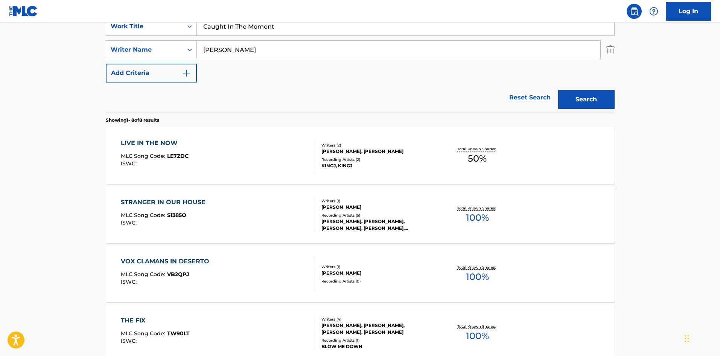
scroll to position [38, 0]
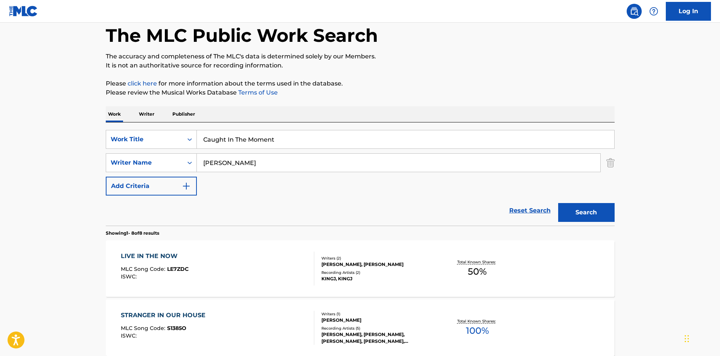
drag, startPoint x: 297, startPoint y: 134, endPoint x: 85, endPoint y: 141, distance: 211.8
paste input "[PERSON_NAME]"
type input "[PERSON_NAME]"
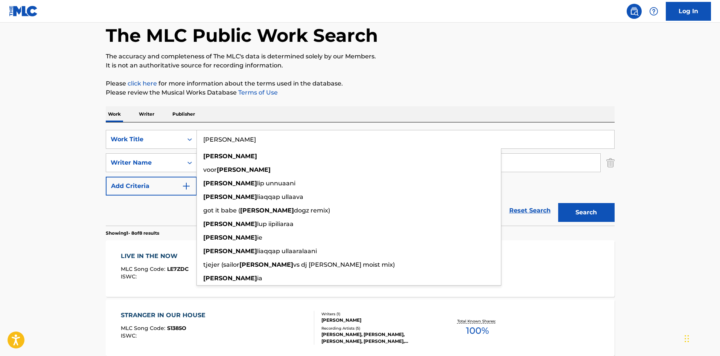
click at [415, 50] on div "The MLC Public Work Search" at bounding box center [360, 31] width 509 height 55
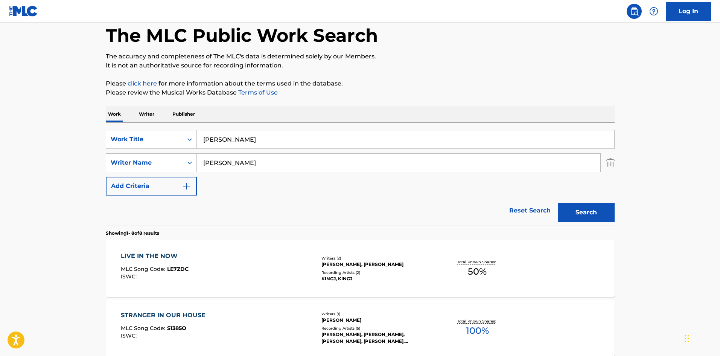
drag, startPoint x: 259, startPoint y: 157, endPoint x: 0, endPoint y: 178, distance: 259.5
paste input "[PERSON_NAME]"
click at [594, 206] on button "Search" at bounding box center [586, 212] width 56 height 19
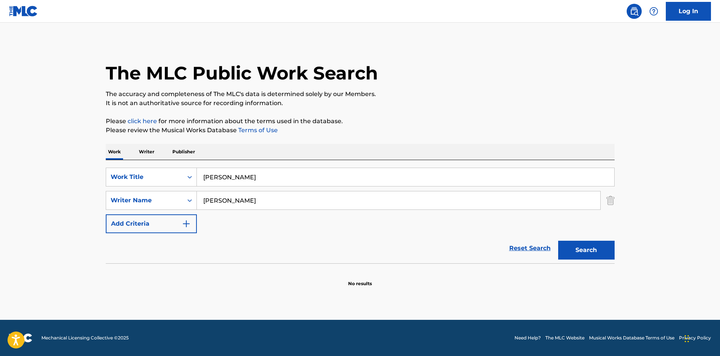
drag, startPoint x: 255, startPoint y: 196, endPoint x: 0, endPoint y: 220, distance: 256.4
click at [0, 221] on main "The MLC Public Work Search The accuracy and completeness of The MLC's data is d…" at bounding box center [360, 171] width 720 height 297
paste input "Mira"
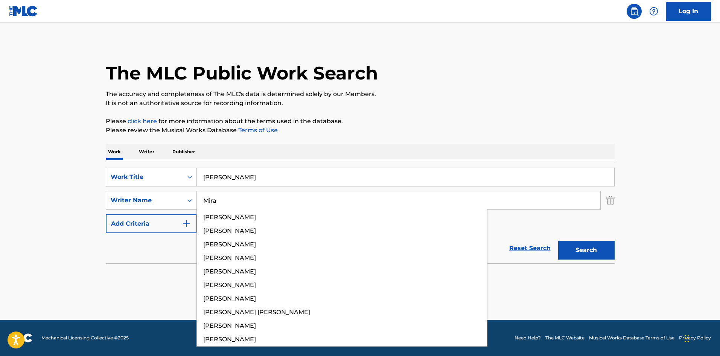
type input "Mira"
click at [597, 248] on button "Search" at bounding box center [586, 250] width 56 height 19
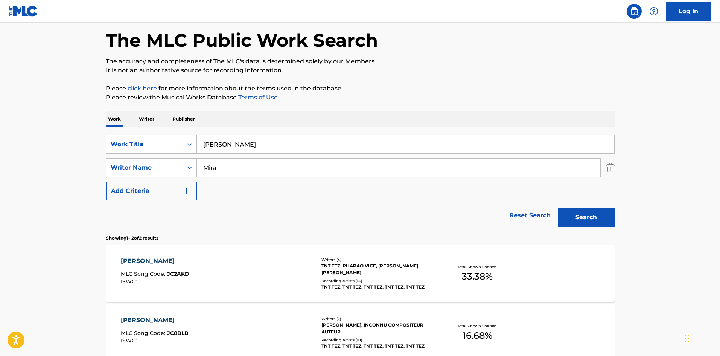
scroll to position [75, 0]
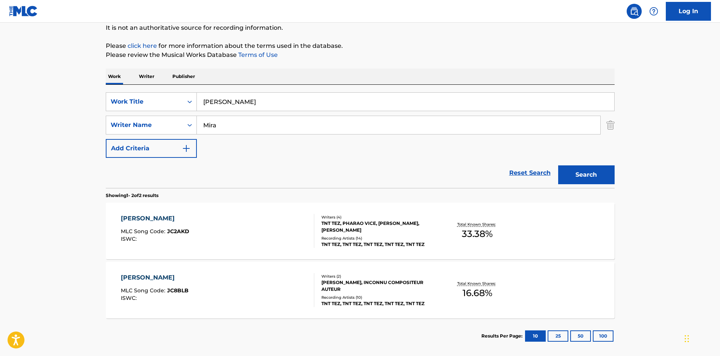
click at [133, 217] on div "[PERSON_NAME]" at bounding box center [155, 218] width 69 height 9
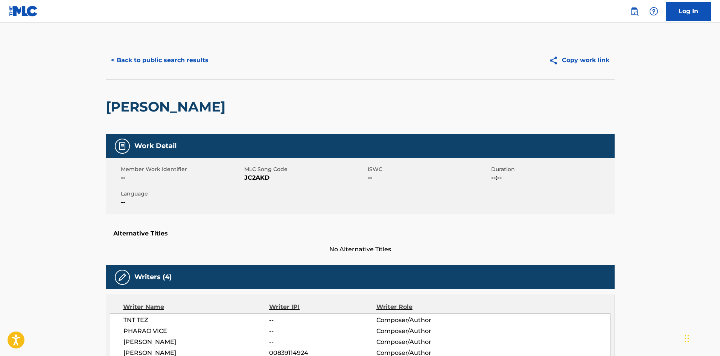
scroll to position [70, 0]
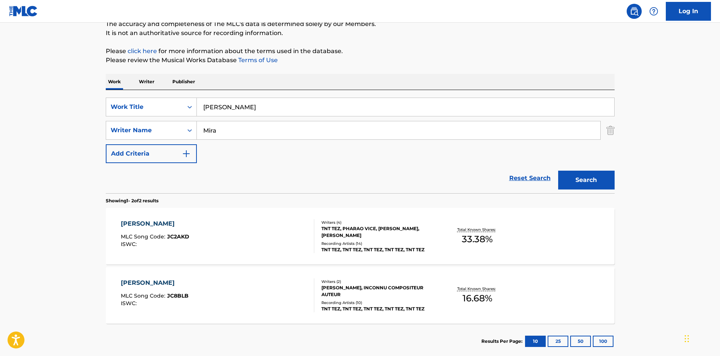
click at [132, 226] on div "[PERSON_NAME]" at bounding box center [155, 223] width 69 height 9
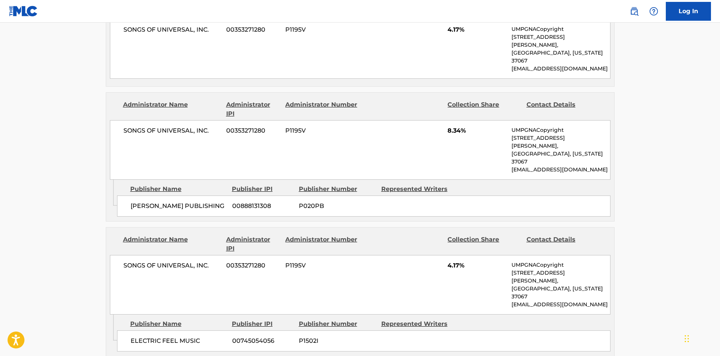
scroll to position [414, 0]
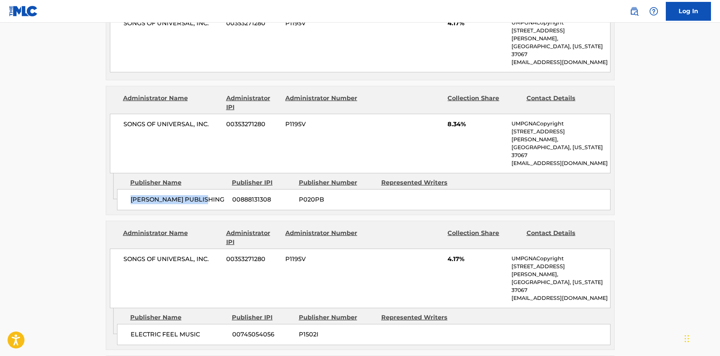
drag, startPoint x: 130, startPoint y: 169, endPoint x: 211, endPoint y: 165, distance: 81.5
click at [211, 189] on div "[PERSON_NAME] PUBLISHING 00888131308 P020PB" at bounding box center [364, 199] width 494 height 21
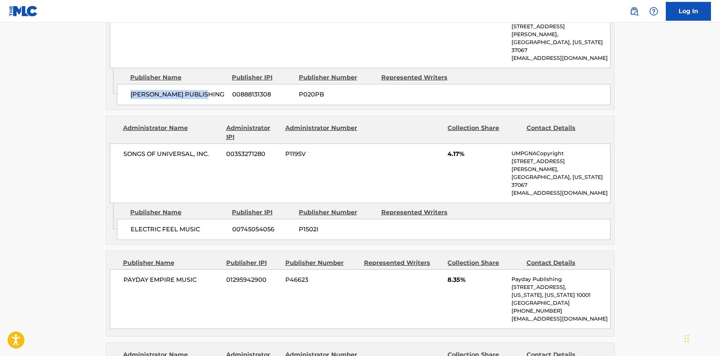
scroll to position [527, 0]
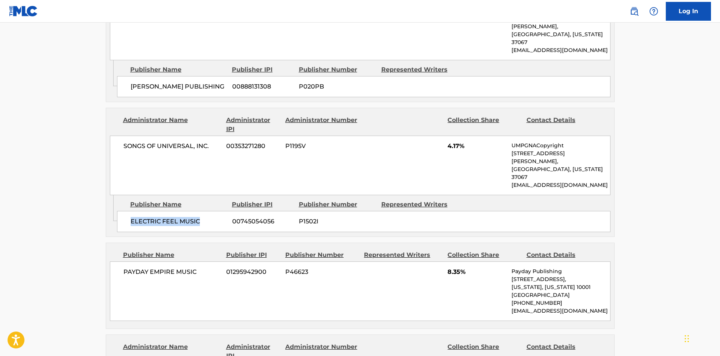
drag, startPoint x: 131, startPoint y: 174, endPoint x: 206, endPoint y: 173, distance: 74.6
click at [206, 217] on span "ELECTRIC FEEL MUSIC" at bounding box center [179, 221] width 96 height 9
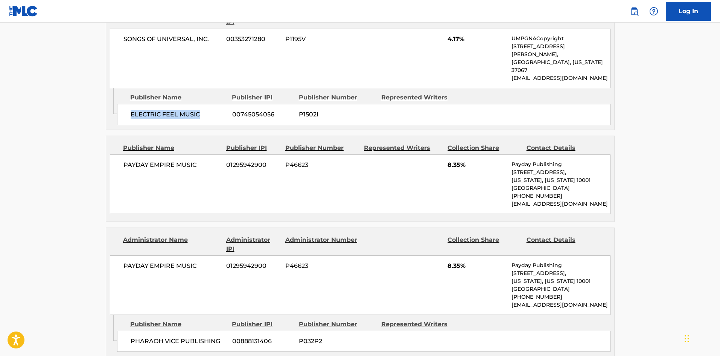
scroll to position [640, 0]
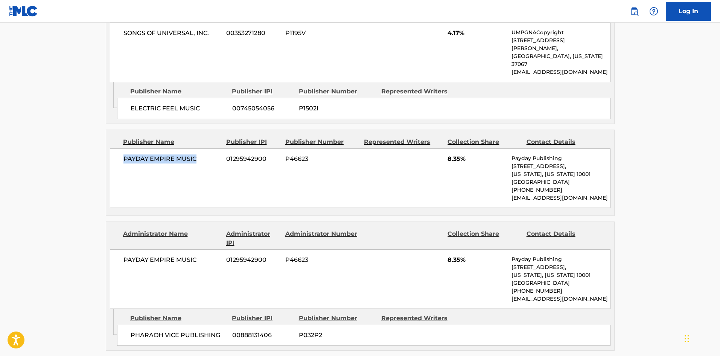
drag, startPoint x: 122, startPoint y: 113, endPoint x: 213, endPoint y: 107, distance: 90.6
click at [213, 148] on div "PAYDAY EMPIRE MUSIC 01295942900 P46623 8.35% Payday Publishing [STREET_ADDRESS]…" at bounding box center [360, 177] width 501 height 59
copy span "PAYDAY EMPIRE MUSIC"
drag, startPoint x: 445, startPoint y: 112, endPoint x: 461, endPoint y: 110, distance: 16.0
click at [461, 148] on div "PAYDAY EMPIRE MUSIC 01295942900 P46623 8.35% Payday Publishing [STREET_ADDRESS]…" at bounding box center [360, 177] width 501 height 59
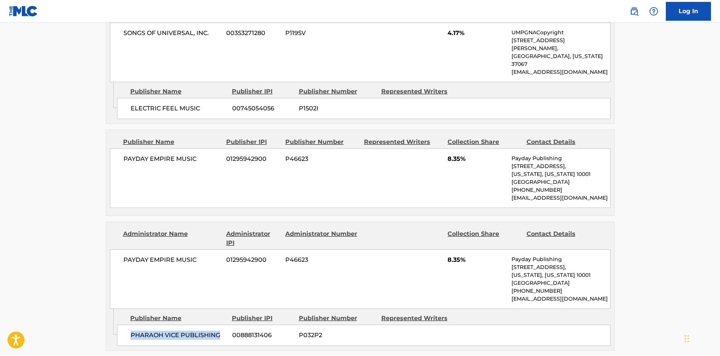
drag, startPoint x: 131, startPoint y: 288, endPoint x: 218, endPoint y: 286, distance: 87.8
click at [218, 331] on span "PHARAOH VICE PUBLISHING" at bounding box center [179, 335] width 96 height 9
drag, startPoint x: 447, startPoint y: 214, endPoint x: 462, endPoint y: 209, distance: 15.6
click at [462, 249] on div "PAYDAY EMPIRE MUSIC 01295942900 P46623 8.35% Payday Publishing [STREET_ADDRESS]…" at bounding box center [360, 278] width 501 height 59
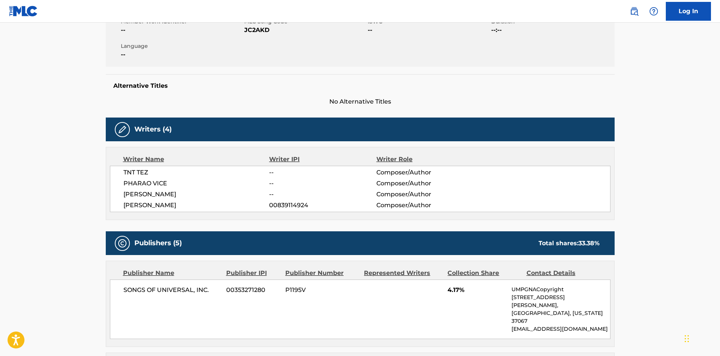
scroll to position [0, 0]
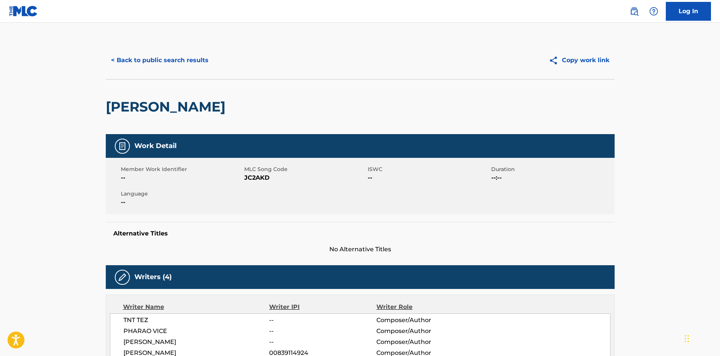
click at [183, 57] on button "< Back to public search results" at bounding box center [160, 60] width 108 height 19
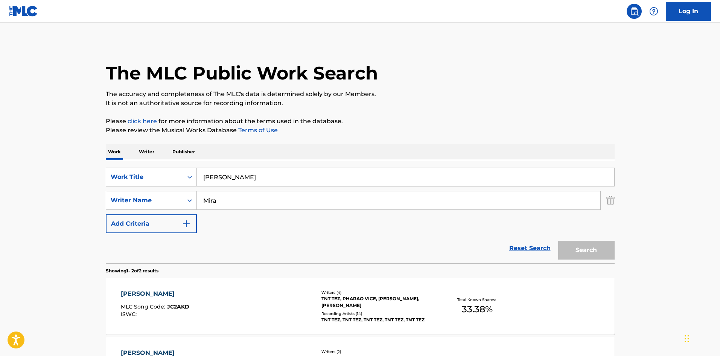
scroll to position [70, 0]
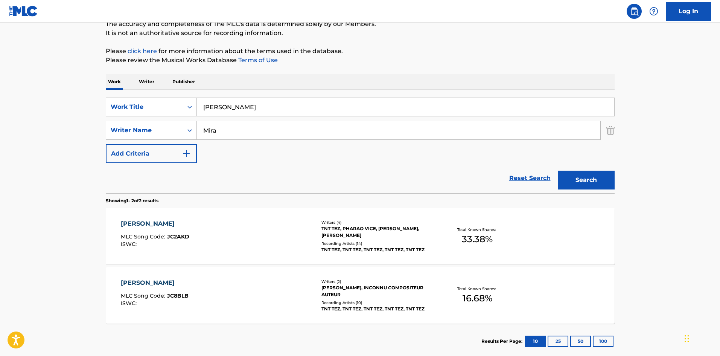
drag, startPoint x: 240, startPoint y: 106, endPoint x: 43, endPoint y: 94, distance: 197.3
click at [47, 104] on main "The MLC Public Work Search The accuracy and completeness of The MLC's data is d…" at bounding box center [360, 158] width 720 height 410
paste input "Caution"
type input "Caution"
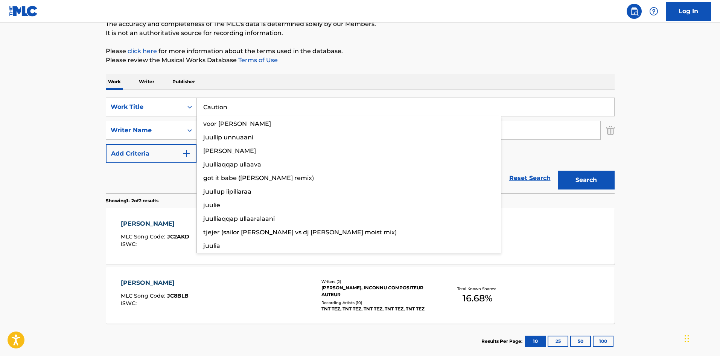
drag, startPoint x: 295, startPoint y: 74, endPoint x: 275, endPoint y: 108, distance: 39.3
click at [294, 77] on div "Work Writer Publisher" at bounding box center [360, 82] width 509 height 16
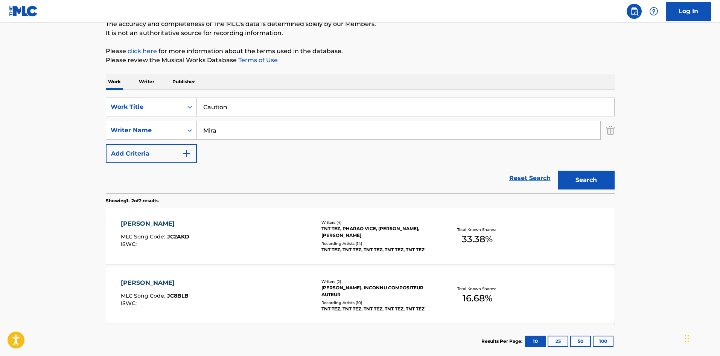
drag, startPoint x: 250, startPoint y: 127, endPoint x: 0, endPoint y: 133, distance: 250.5
click at [0, 133] on main "The MLC Public Work Search The accuracy and completeness of The MLC's data is d…" at bounding box center [360, 158] width 720 height 410
click at [569, 189] on button "Search" at bounding box center [586, 180] width 56 height 19
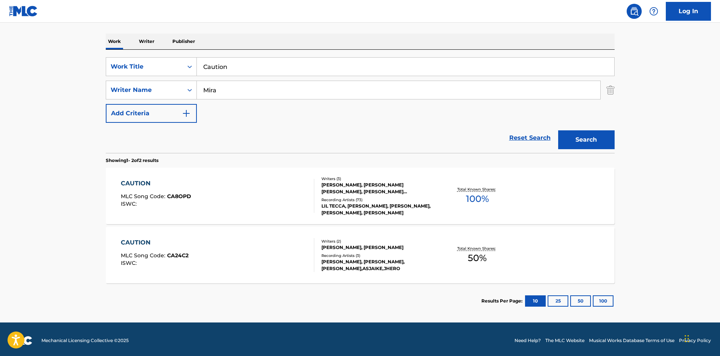
scroll to position [113, 0]
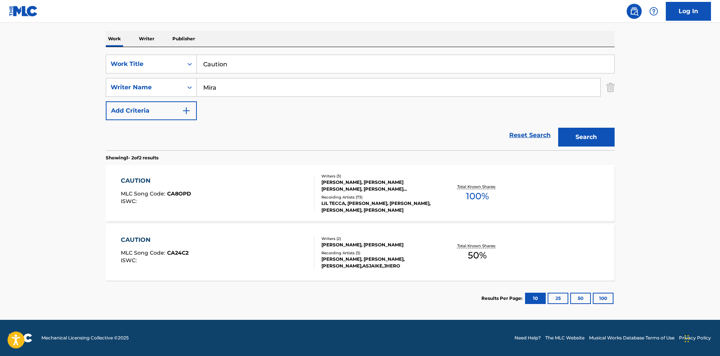
click at [143, 183] on div "CAUTION" at bounding box center [156, 180] width 70 height 9
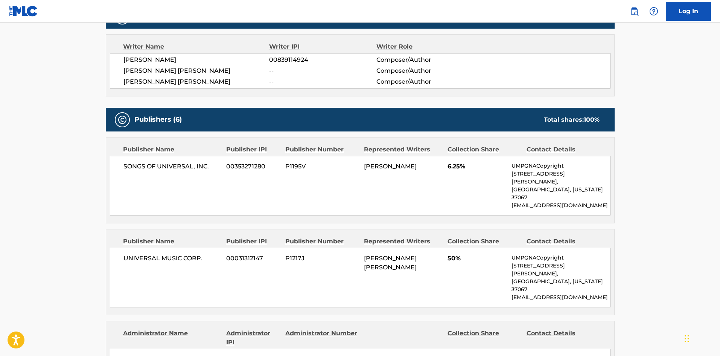
scroll to position [264, 0]
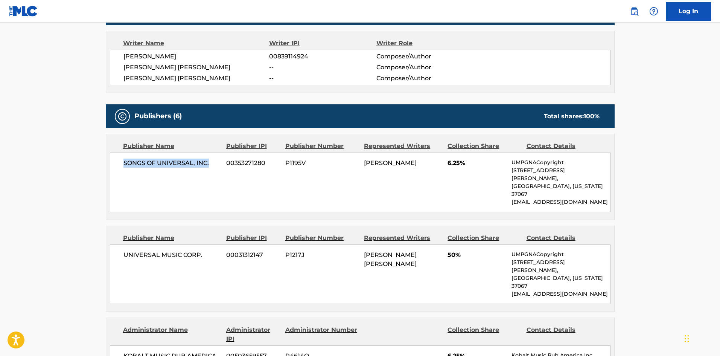
drag, startPoint x: 123, startPoint y: 162, endPoint x: 213, endPoint y: 162, distance: 90.0
click at [213, 162] on span "SONGS OF UNIVERSAL, INC." at bounding box center [173, 163] width 98 height 9
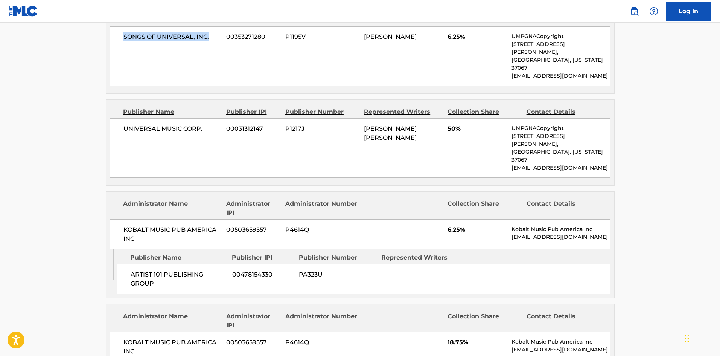
scroll to position [414, 0]
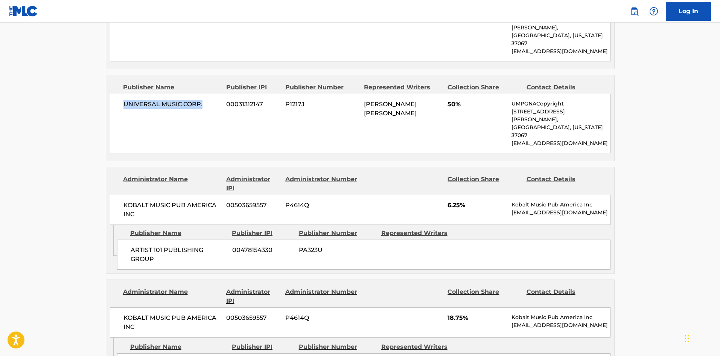
drag, startPoint x: 124, startPoint y: 86, endPoint x: 215, endPoint y: 73, distance: 91.3
click at [214, 75] on div "Publisher Name Publisher IPI Publisher Number Represented Writers Collection Sh…" at bounding box center [360, 117] width 508 height 85
drag, startPoint x: 132, startPoint y: 219, endPoint x: 179, endPoint y: 225, distance: 47.5
click at [179, 240] on div "ARTIST 101 PUBLISHING GROUP 00478154330 PA323U" at bounding box center [364, 255] width 494 height 30
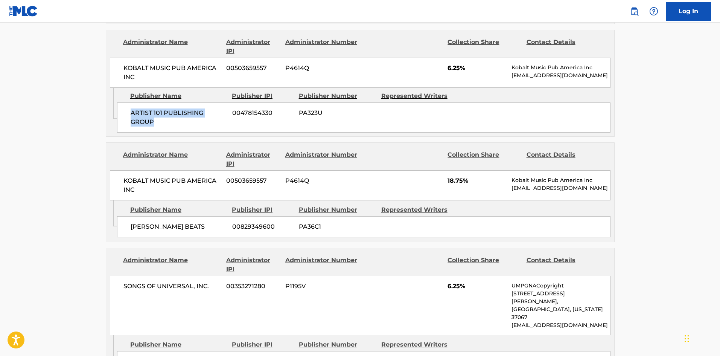
scroll to position [565, 0]
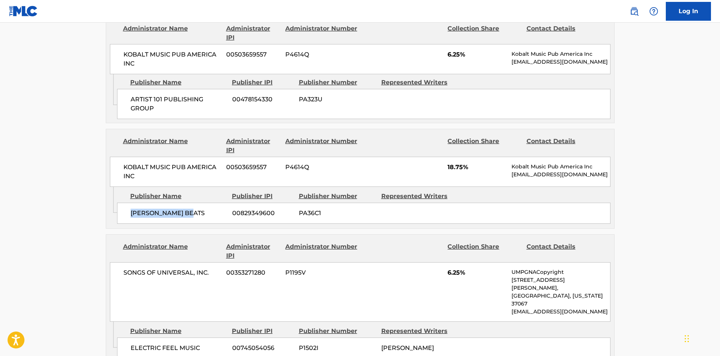
drag, startPoint x: 129, startPoint y: 183, endPoint x: 226, endPoint y: 81, distance: 140.1
click at [197, 203] on div "[PERSON_NAME] BEATS 00829349600 PA36C1" at bounding box center [364, 213] width 494 height 21
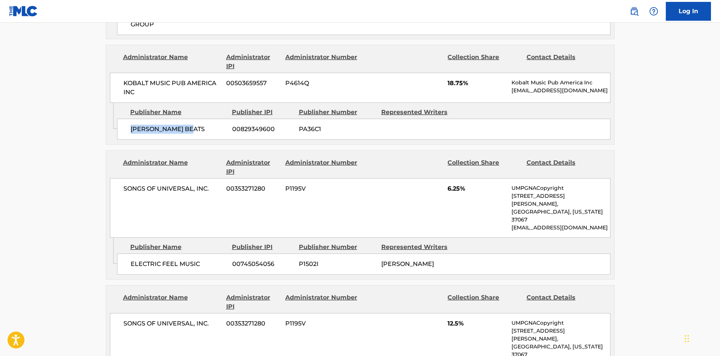
scroll to position [678, 0]
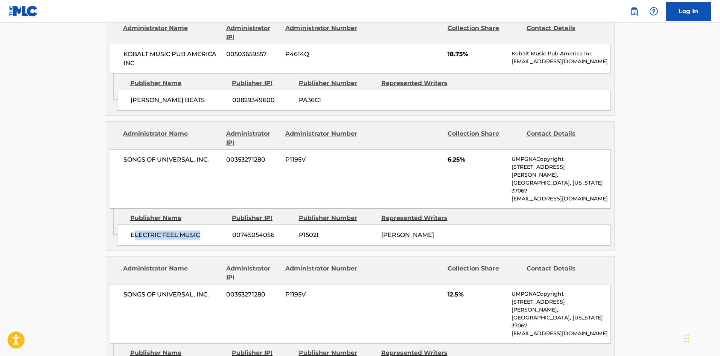
drag, startPoint x: 133, startPoint y: 192, endPoint x: 231, endPoint y: 115, distance: 124.7
click at [223, 224] on div "ELECTRIC FEEL MUSIC 00745054056 P1502I [PERSON_NAME]" at bounding box center [364, 234] width 494 height 21
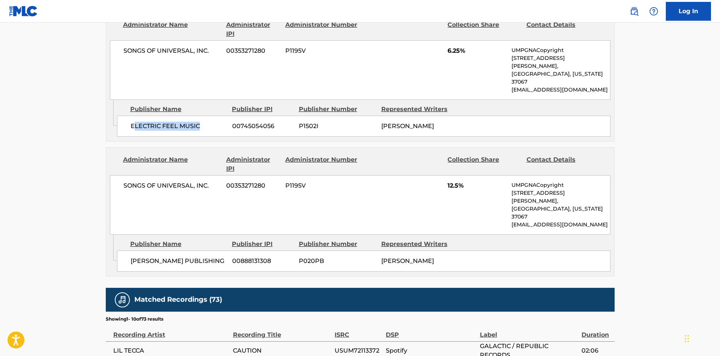
scroll to position [791, 0]
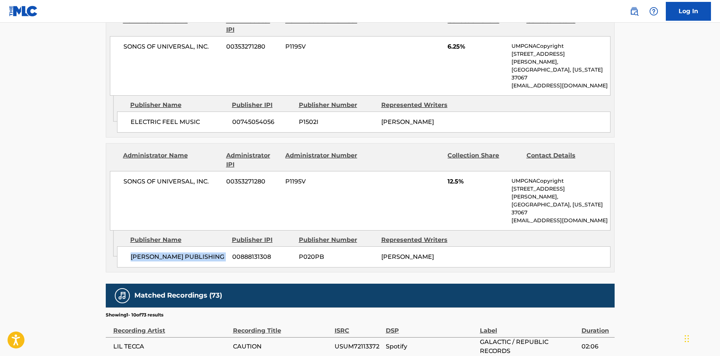
drag, startPoint x: 130, startPoint y: 194, endPoint x: 230, endPoint y: 192, distance: 100.2
click at [230, 246] on div "[PERSON_NAME] PUBLISHING 00888131308 P020PB [PERSON_NAME]" at bounding box center [364, 256] width 494 height 21
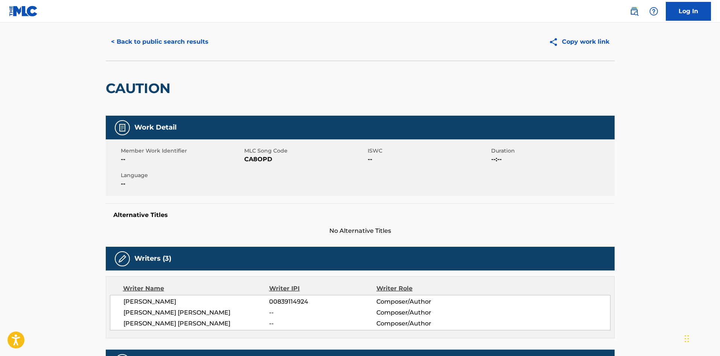
scroll to position [0, 0]
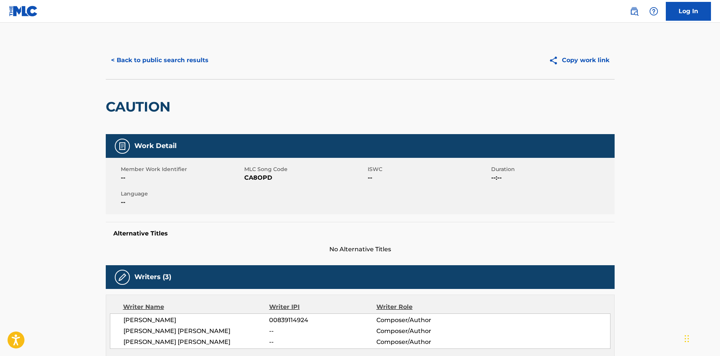
click at [168, 62] on button "< Back to public search results" at bounding box center [160, 60] width 108 height 19
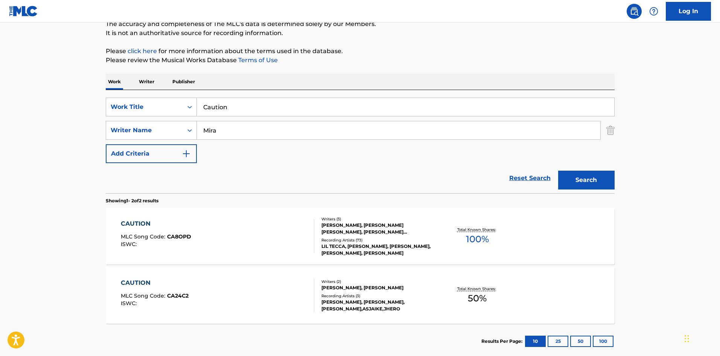
drag, startPoint x: 264, startPoint y: 111, endPoint x: 135, endPoint y: 97, distance: 129.6
click at [131, 104] on div "SearchWithCriteria902a7298-cafc-49e4-9636-3e22ea8ba52c Work Title Caution" at bounding box center [360, 107] width 509 height 19
paste input "No Discuss"
type input "No Discussion"
click at [313, 42] on div "The MLC Public Work Search The accuracy and completeness of The MLC's data is d…" at bounding box center [360, 164] width 527 height 387
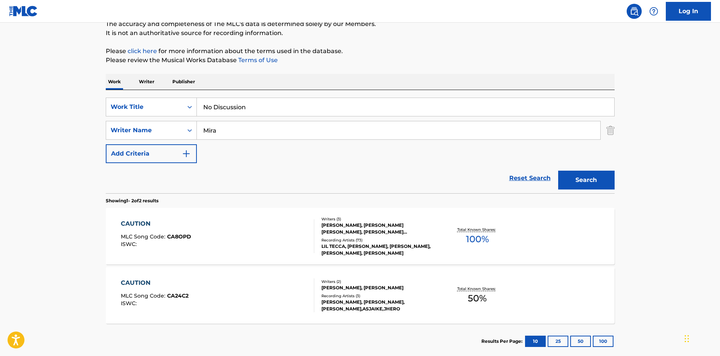
click at [246, 132] on input "Mira" at bounding box center [399, 130] width 404 height 18
click at [563, 189] on div "Search" at bounding box center [585, 178] width 60 height 30
click at [572, 185] on button "Search" at bounding box center [586, 180] width 56 height 19
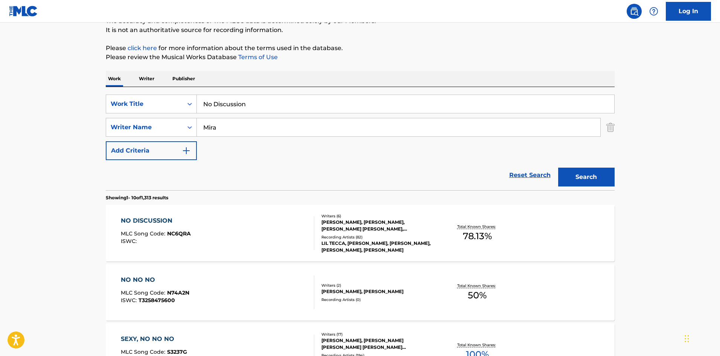
scroll to position [188, 0]
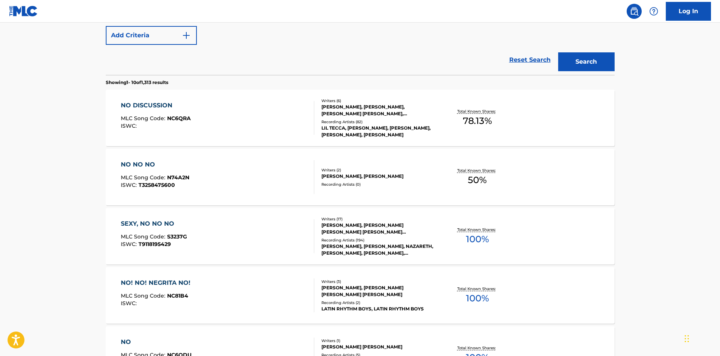
click at [149, 106] on div "NO DISCUSSION" at bounding box center [156, 105] width 70 height 9
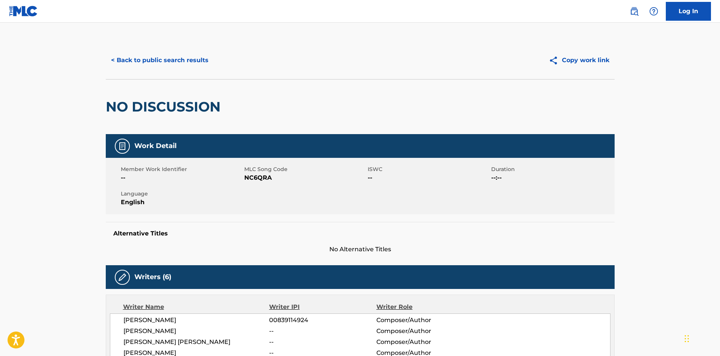
click at [199, 59] on button "< Back to public search results" at bounding box center [160, 60] width 108 height 19
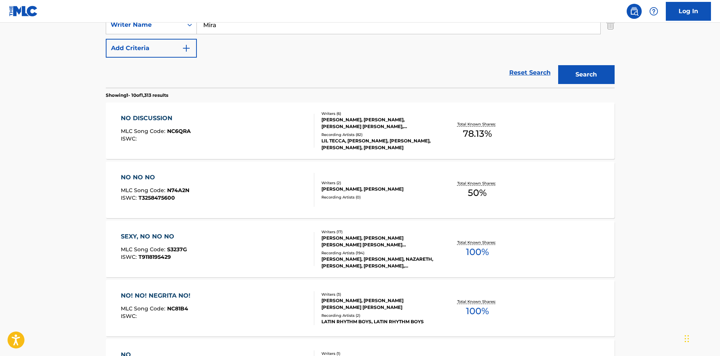
scroll to position [81, 0]
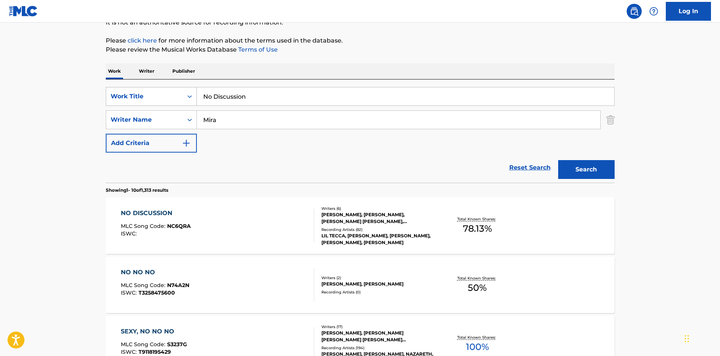
drag, startPoint x: 266, startPoint y: 90, endPoint x: 134, endPoint y: 95, distance: 131.9
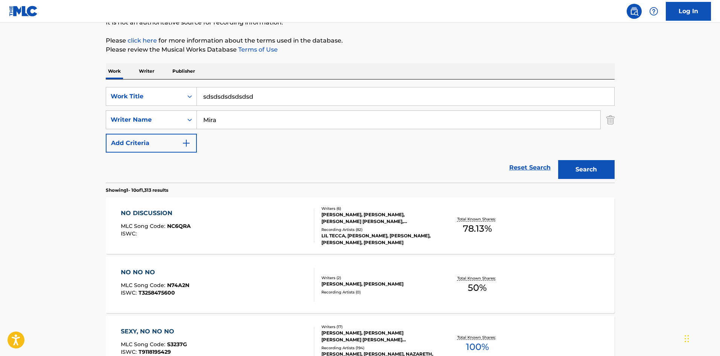
type input "sdsdsdsdsdsdsd"
click at [315, 122] on input "Mira" at bounding box center [399, 120] width 404 height 18
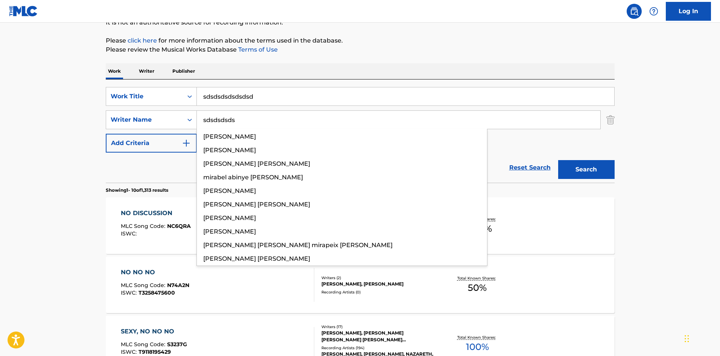
type input "sdsdsdsds"
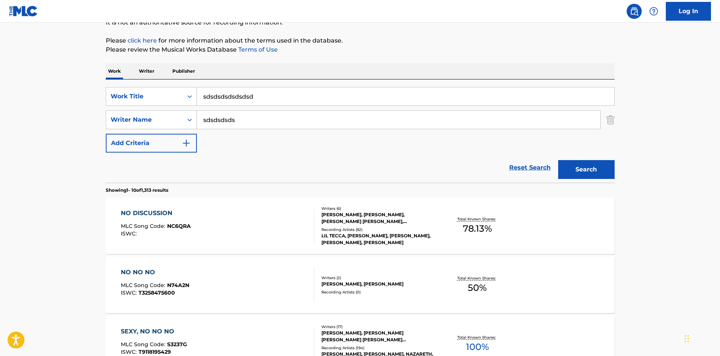
click at [594, 176] on button "Search" at bounding box center [586, 169] width 56 height 19
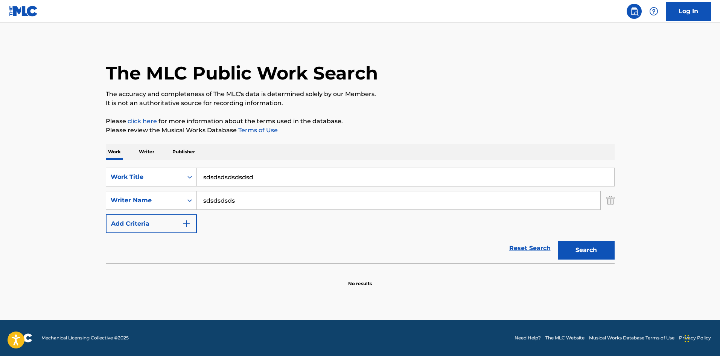
drag, startPoint x: 293, startPoint y: 188, endPoint x: 292, endPoint y: 182, distance: 6.1
click at [292, 182] on div "SearchWithCriteria902a7298-cafc-49e4-9636-3e22ea8ba52c Work Title sdsdsdsdsdsds…" at bounding box center [360, 201] width 509 height 66
drag, startPoint x: 292, startPoint y: 177, endPoint x: 0, endPoint y: 179, distance: 291.8
click at [0, 179] on main "The MLC Public Work Search The accuracy and completeness of The MLC's data is d…" at bounding box center [360, 171] width 720 height 297
drag, startPoint x: 297, startPoint y: 195, endPoint x: 0, endPoint y: 201, distance: 297.5
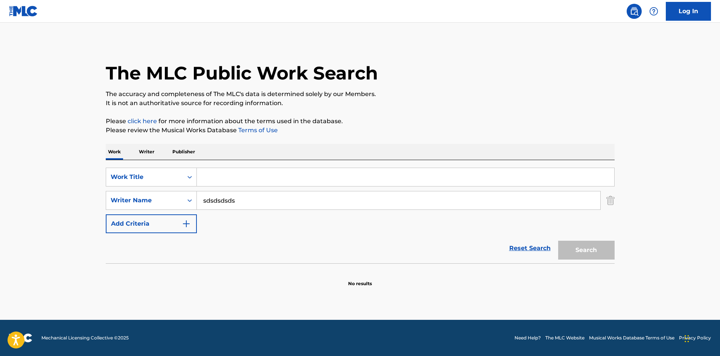
click at [0, 201] on main "The MLC Public Work Search The accuracy and completeness of The MLC's data is d…" at bounding box center [360, 171] width 720 height 297
click at [381, 126] on p "Please review the Musical Works Database Terms of Use" at bounding box center [360, 130] width 509 height 9
click at [383, 125] on p "Please click here for more information about the terms used in the database." at bounding box center [360, 121] width 509 height 9
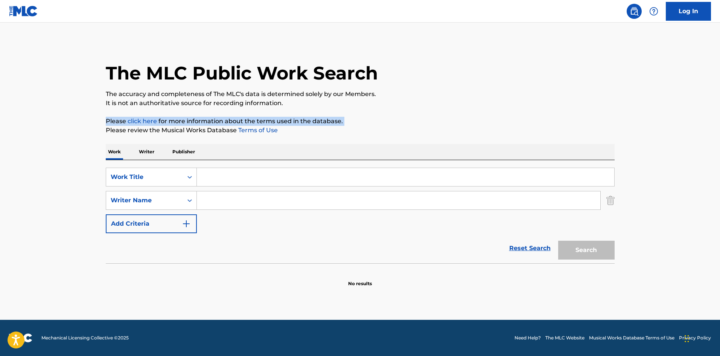
click at [383, 125] on p "Please click here for more information about the terms used in the database." at bounding box center [360, 121] width 509 height 9
click at [226, 169] on input "Search Form" at bounding box center [406, 177] width 418 height 18
paste input "Go Off With A Bang"
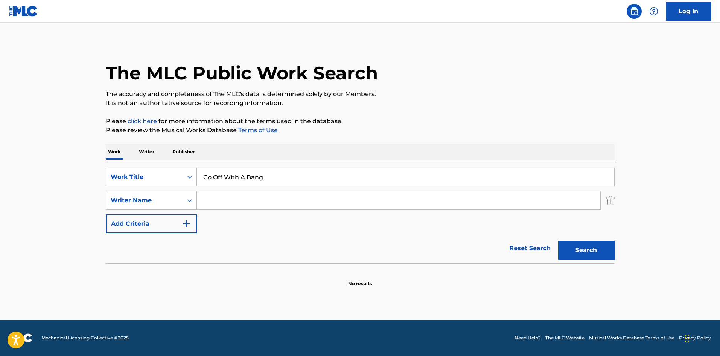
type input "Go Off With A Bang"
click at [367, 109] on div "The MLC Public Work Search The accuracy and completeness of The MLC's data is d…" at bounding box center [360, 164] width 527 height 246
click at [285, 203] on input "Search Form" at bounding box center [399, 200] width 404 height 18
paste input "Mira"
click at [588, 251] on button "Search" at bounding box center [586, 250] width 56 height 19
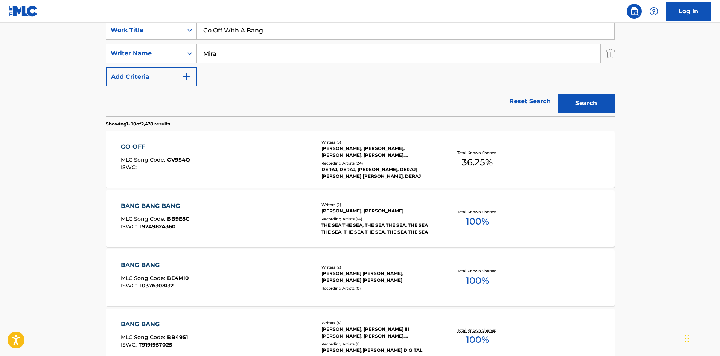
scroll to position [151, 0]
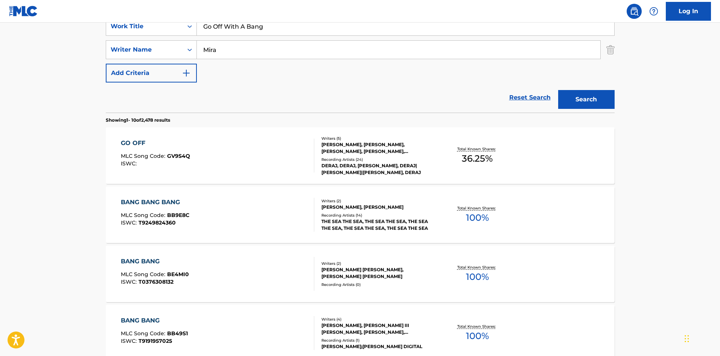
drag, startPoint x: 285, startPoint y: 47, endPoint x: 0, endPoint y: 55, distance: 285.6
click at [35, 55] on main "The MLC Public Work Search The accuracy and completeness of The MLC's data is d…" at bounding box center [360, 315] width 720 height 886
paste input "[PERSON_NAME]"
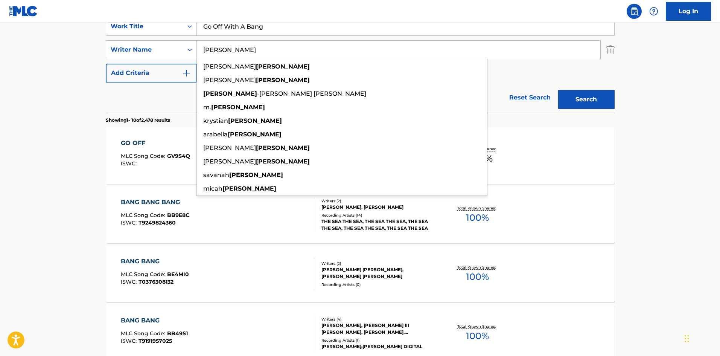
click at [568, 95] on button "Search" at bounding box center [586, 99] width 56 height 19
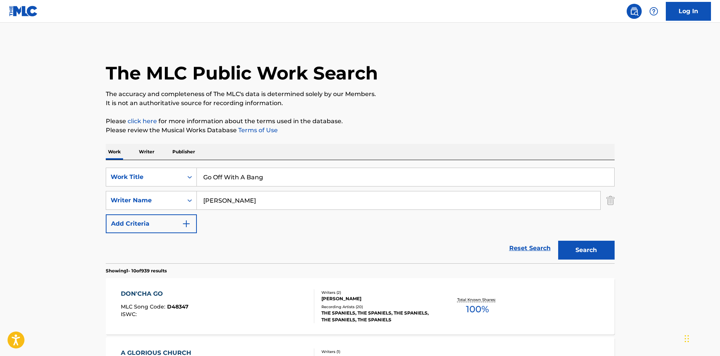
scroll to position [113, 0]
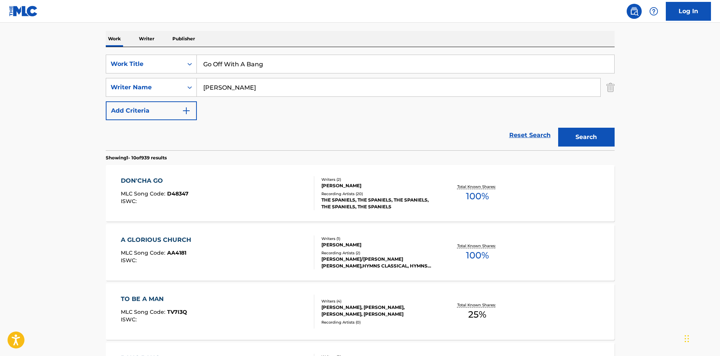
drag, startPoint x: 253, startPoint y: 87, endPoint x: 58, endPoint y: 61, distance: 197.2
click at [49, 74] on main "The MLC Public Work Search The accuracy and completeness of The MLC's data is d…" at bounding box center [360, 353] width 720 height 886
type input "mira"
click at [558, 128] on button "Search" at bounding box center [586, 137] width 56 height 19
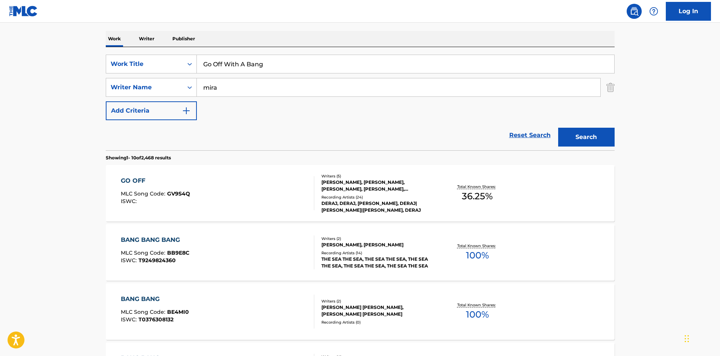
drag, startPoint x: 294, startPoint y: 68, endPoint x: 17, endPoint y: 55, distance: 277.4
click at [11, 59] on main "The MLC Public Work Search The accuracy and completeness of The MLC's data is d…" at bounding box center [360, 353] width 720 height 886
paste input "Da First Move"
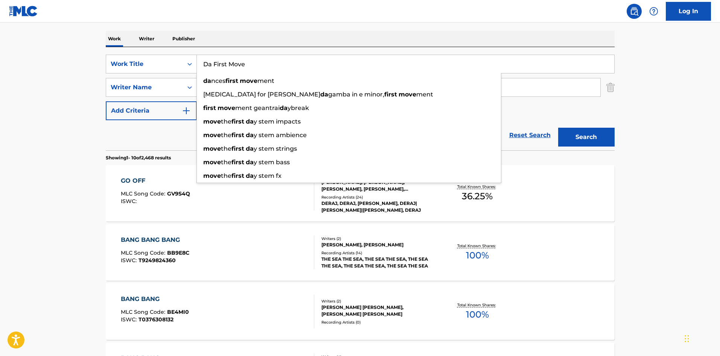
click at [585, 135] on button "Search" at bounding box center [586, 137] width 56 height 19
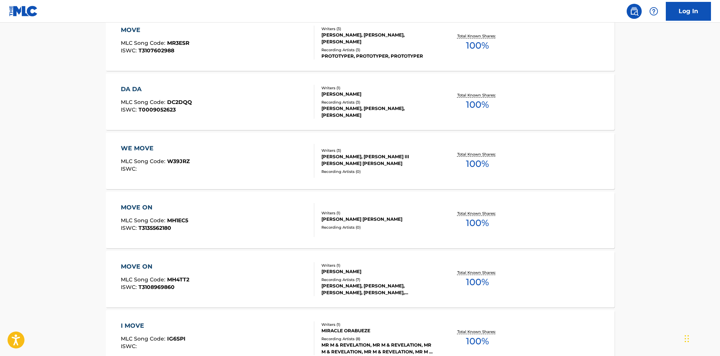
scroll to position [0, 0]
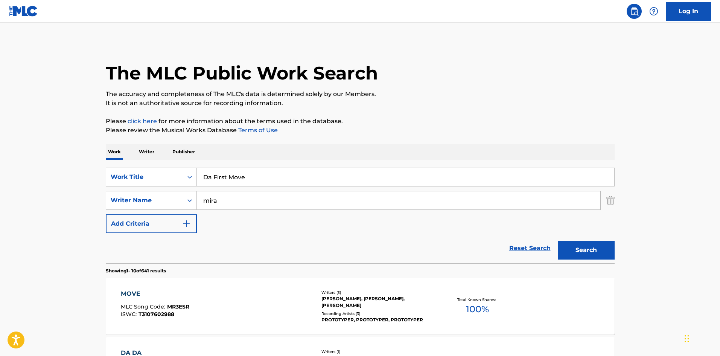
drag, startPoint x: 284, startPoint y: 172, endPoint x: 12, endPoint y: 186, distance: 272.2
paste input "5th Avenu"
click at [595, 247] on button "Search" at bounding box center [586, 250] width 56 height 19
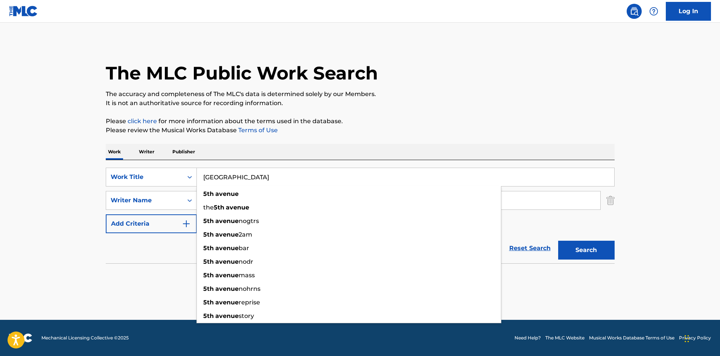
drag, startPoint x: 267, startPoint y: 178, endPoint x: 374, endPoint y: 175, distance: 106.2
click at [2, 180] on main "The MLC Public Work Search The accuracy and completeness of The MLC's data is d…" at bounding box center [360, 171] width 720 height 297
paste input "S.O.M.F"
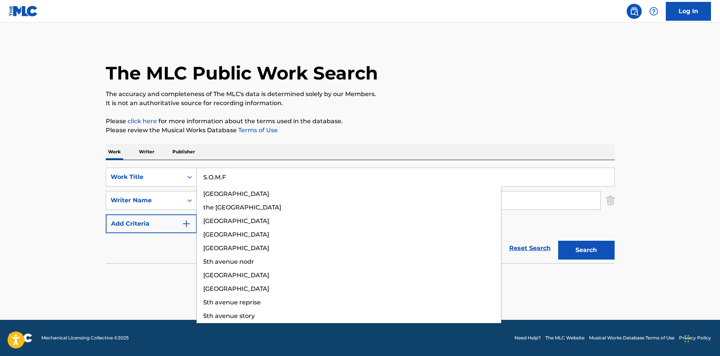
type input "S.O.M.F"
click at [605, 248] on button "Search" at bounding box center [586, 250] width 56 height 19
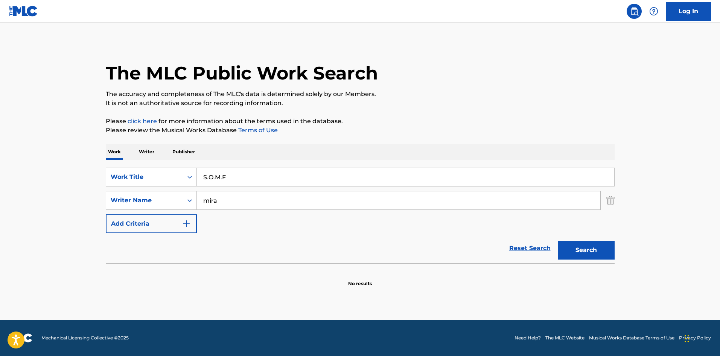
click at [355, 31] on main "The MLC Public Work Search The accuracy and completeness of The MLC's data is d…" at bounding box center [360, 171] width 720 height 297
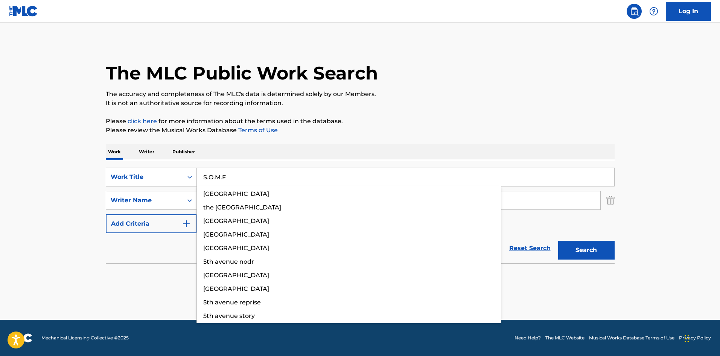
drag, startPoint x: 256, startPoint y: 177, endPoint x: 64, endPoint y: 178, distance: 192.1
click at [64, 178] on main "The MLC Public Work Search The accuracy and completeness of The MLC's data is d…" at bounding box center [360, 171] width 720 height 297
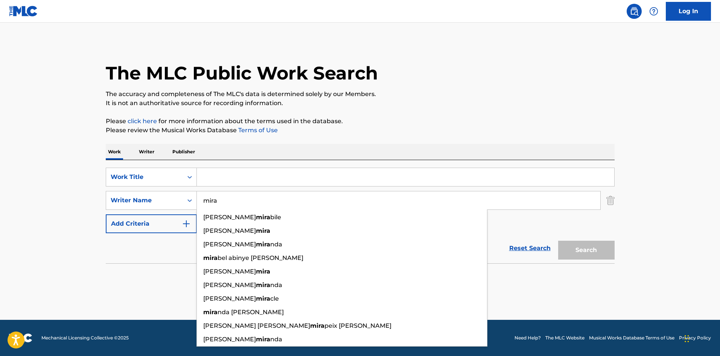
drag, startPoint x: 326, startPoint y: 197, endPoint x: 30, endPoint y: 206, distance: 296.1
click at [37, 209] on main "The MLC Public Work Search The accuracy and completeness of The MLC's data is d…" at bounding box center [360, 171] width 720 height 297
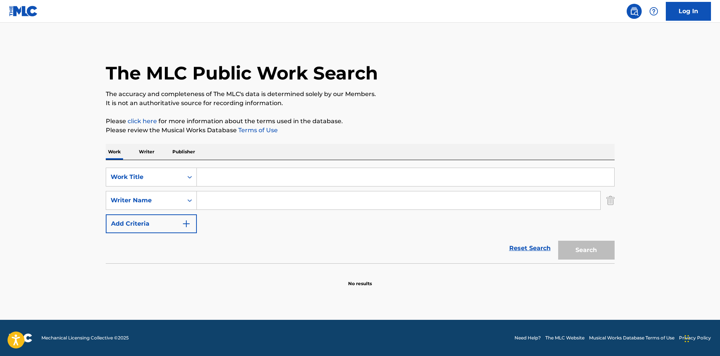
click at [379, 65] on div "The MLC Public Work Search" at bounding box center [360, 68] width 509 height 55
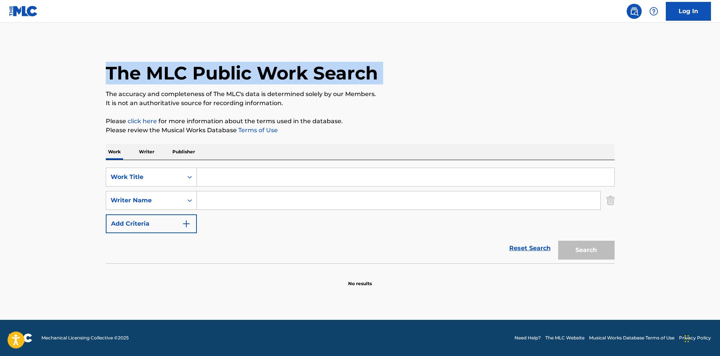
click at [379, 65] on div "The MLC Public Work Search" at bounding box center [360, 68] width 509 height 55
click at [429, 58] on div "The MLC Public Work Search" at bounding box center [360, 68] width 509 height 55
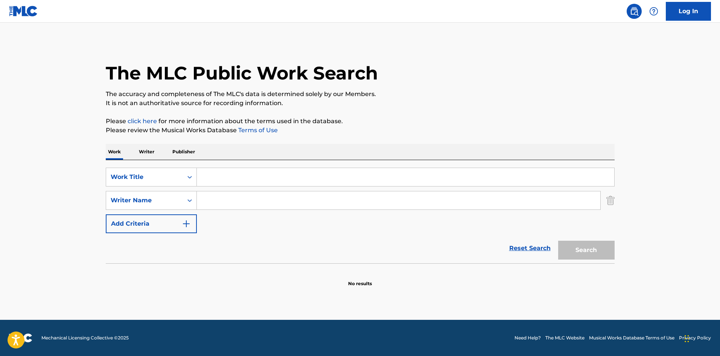
click at [418, 85] on div "The MLC Public Work Search" at bounding box center [360, 68] width 509 height 55
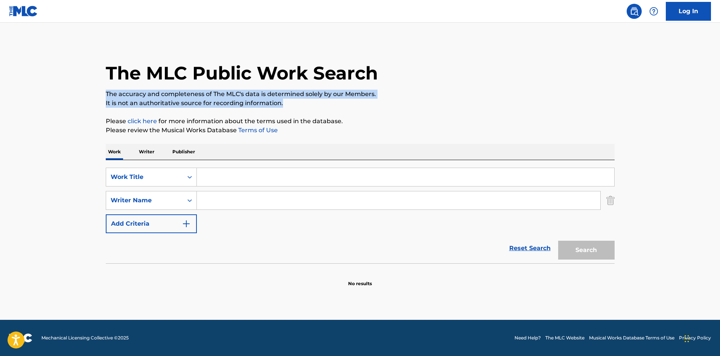
drag, startPoint x: 418, startPoint y: 85, endPoint x: 414, endPoint y: 105, distance: 20.8
click at [414, 105] on div "The MLC Public Work Search The accuracy and completeness of The MLC's data is d…" at bounding box center [360, 164] width 527 height 246
click at [414, 105] on p "It is not an authoritative source for recording information." at bounding box center [360, 103] width 509 height 9
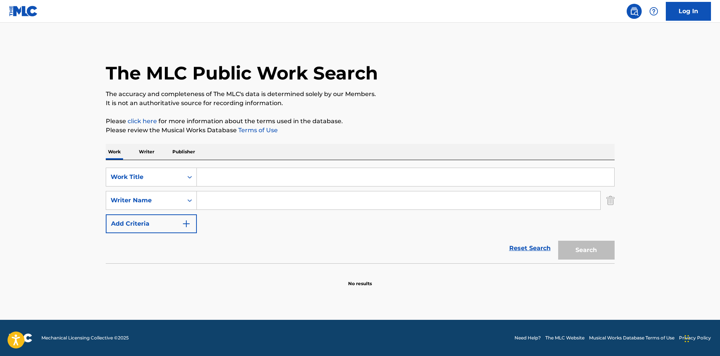
click at [414, 106] on p "It is not an authoritative source for recording information." at bounding box center [360, 103] width 509 height 9
